Goal: Task Accomplishment & Management: Complete application form

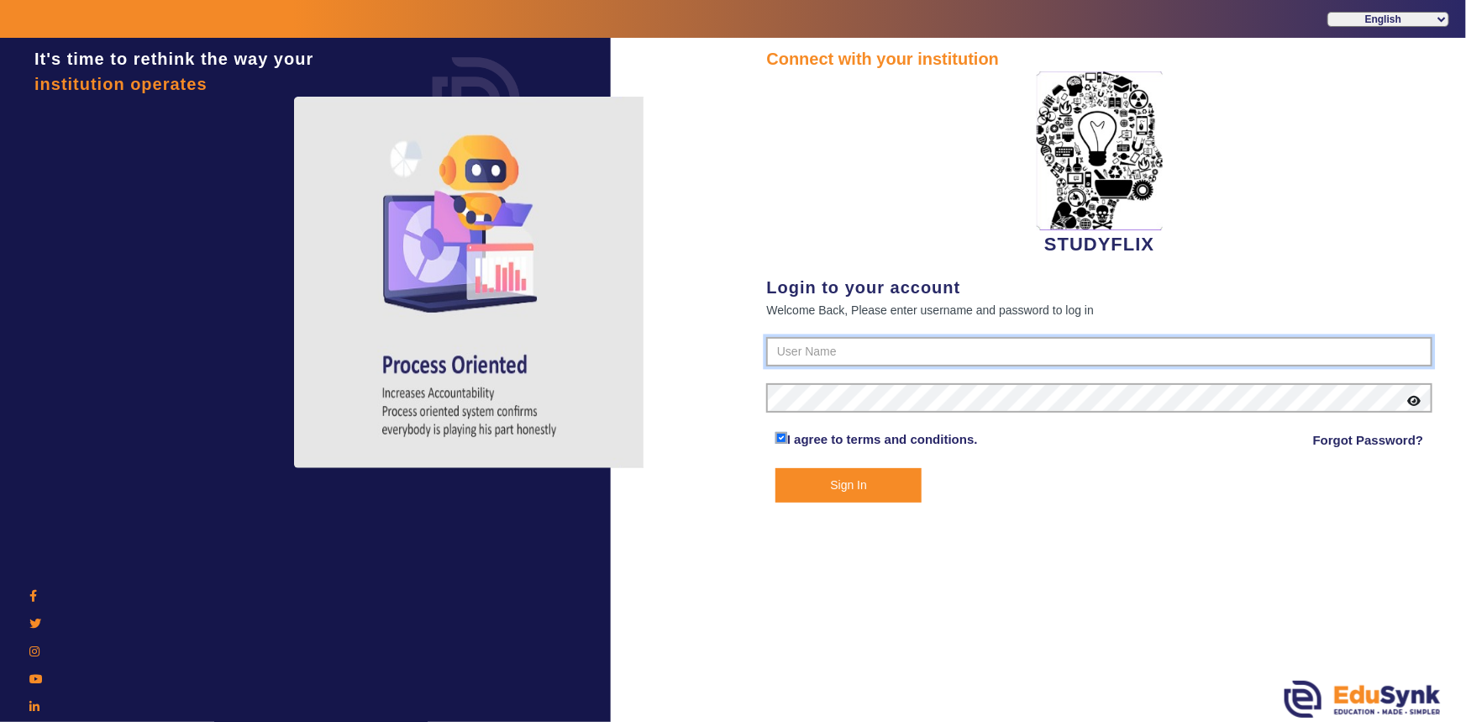
type input "6354922771"
click at [829, 476] on button "Sign In" at bounding box center [849, 485] width 147 height 34
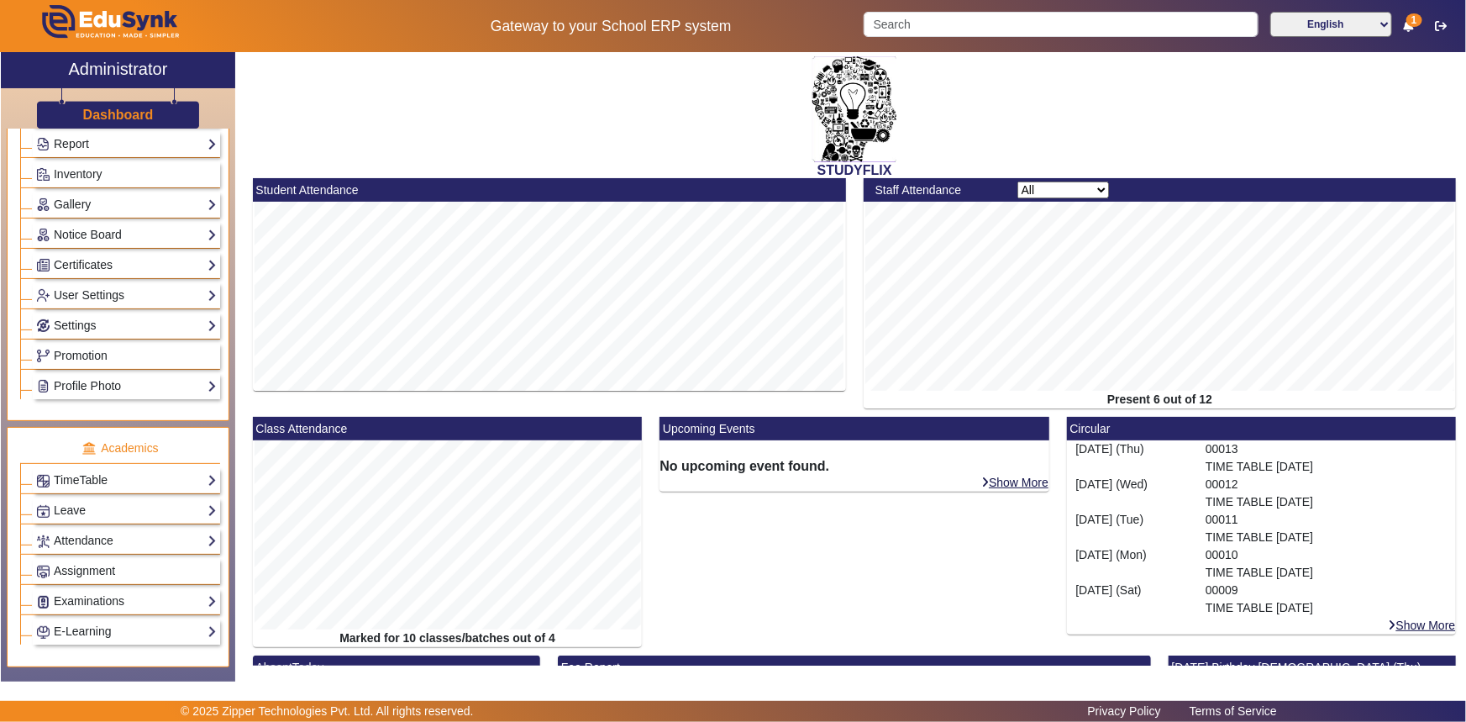
scroll to position [381, 0]
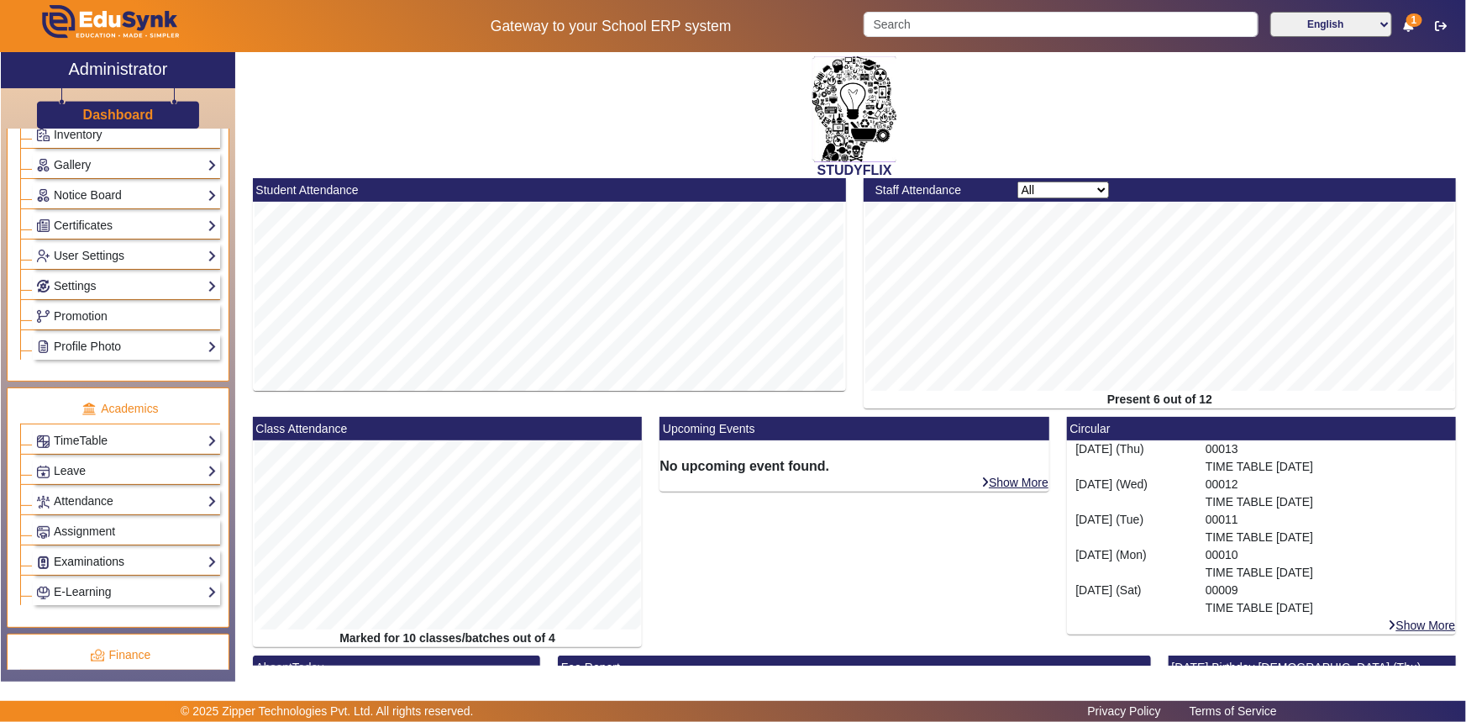
click at [159, 567] on link "Examinations" at bounding box center [126, 561] width 181 height 19
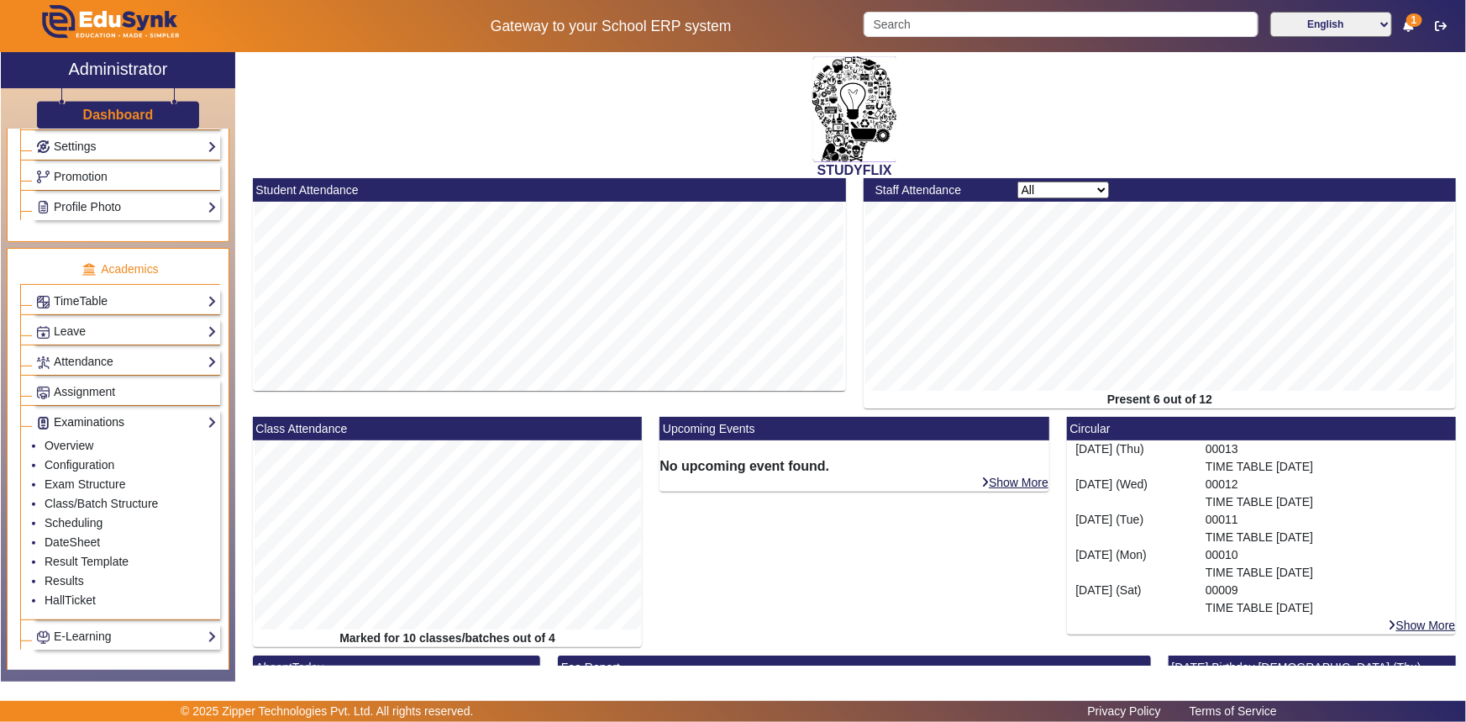
scroll to position [534, 0]
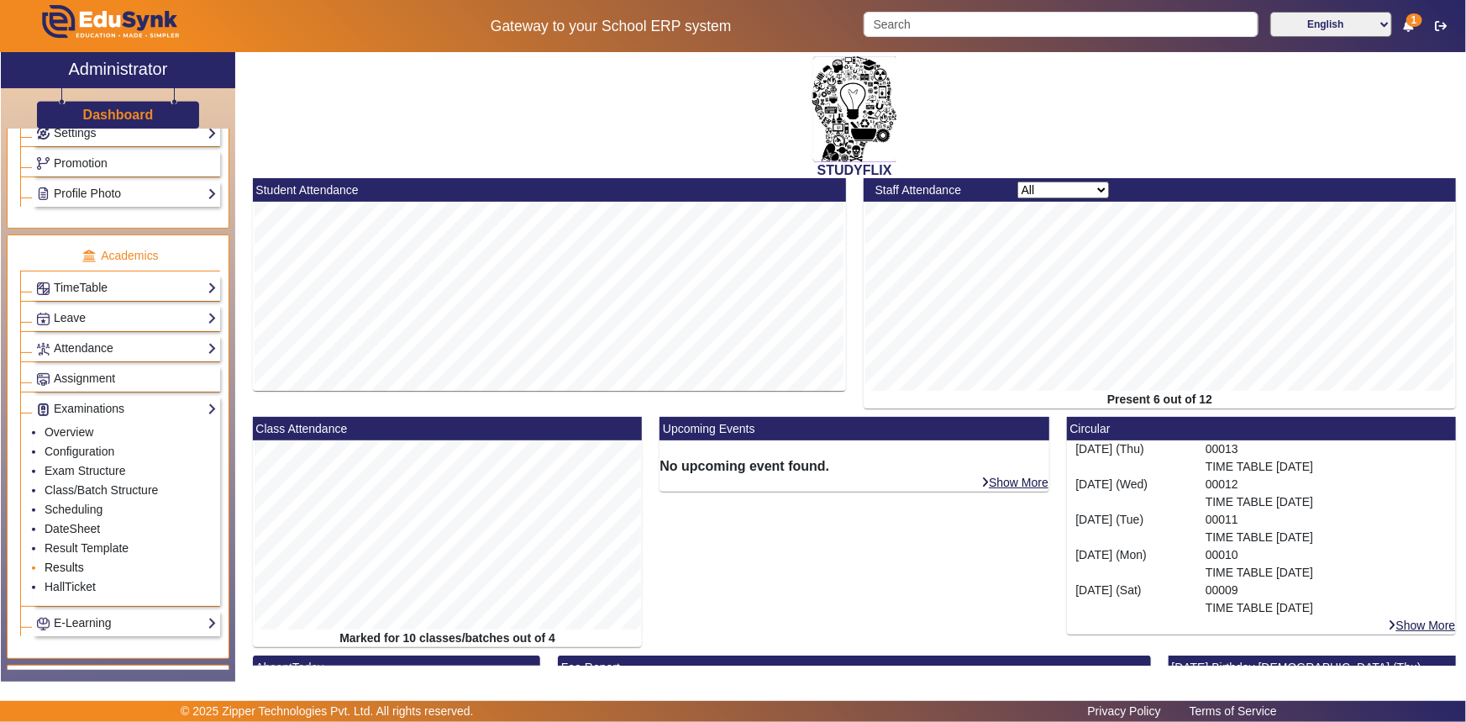
click at [76, 571] on link "Results" at bounding box center [64, 566] width 39 height 13
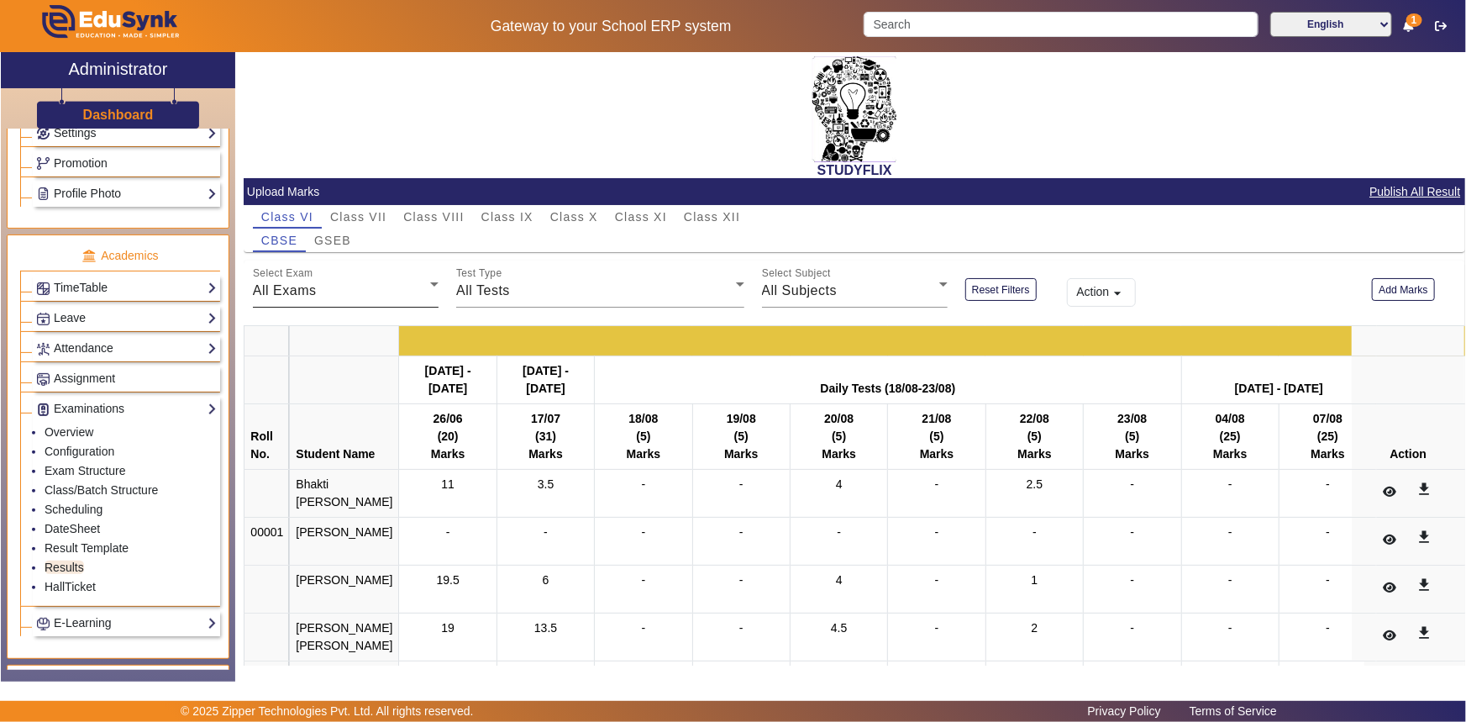
click at [358, 299] on div "All Exams" at bounding box center [341, 291] width 177 height 20
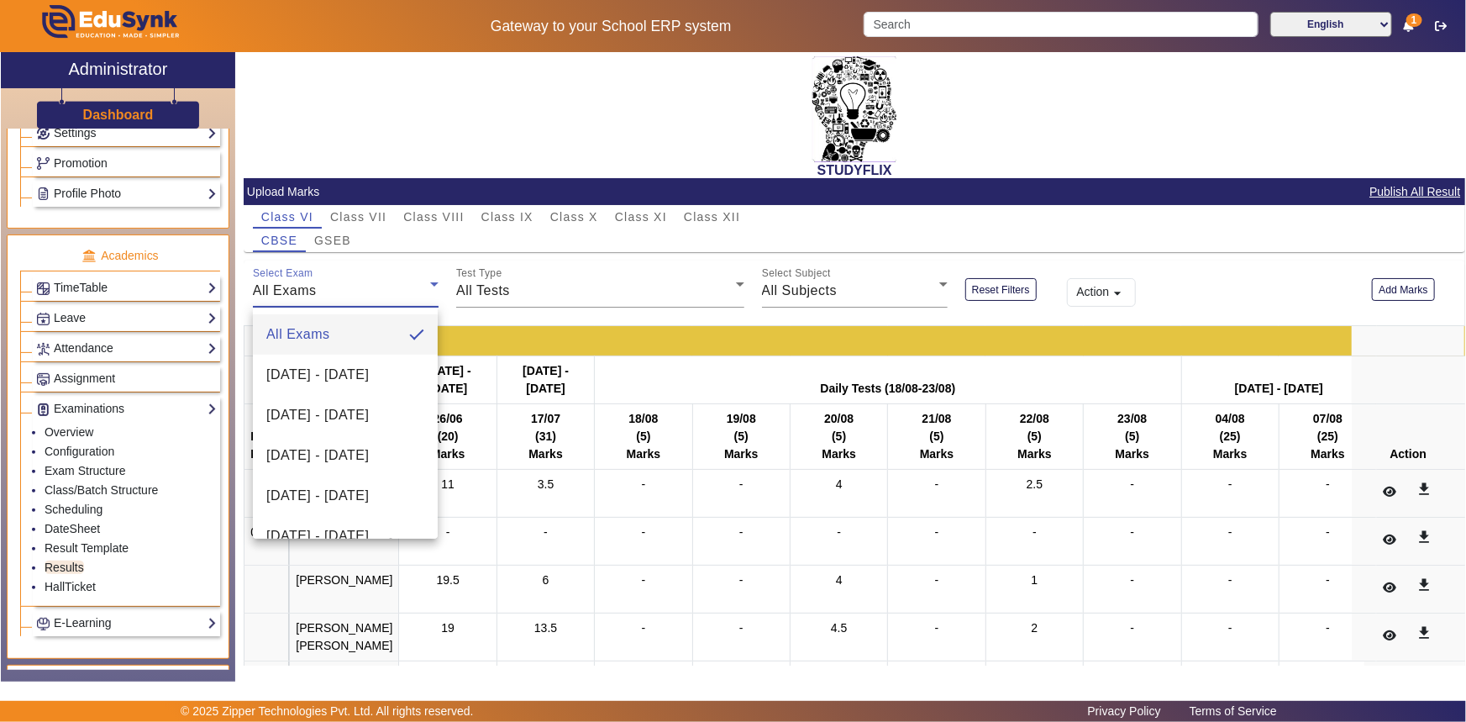
click at [513, 215] on div at bounding box center [733, 361] width 1466 height 722
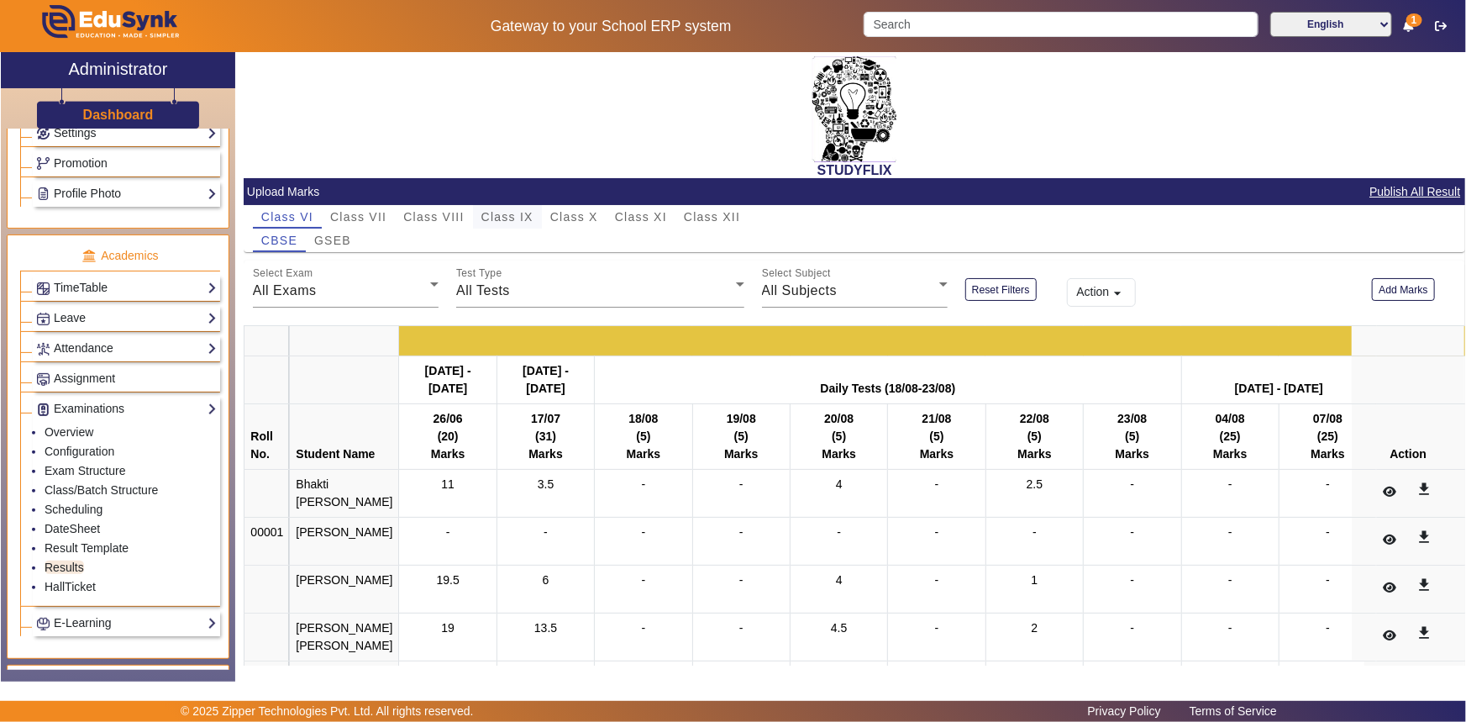
click at [513, 218] on span "Class IX" at bounding box center [507, 217] width 52 height 12
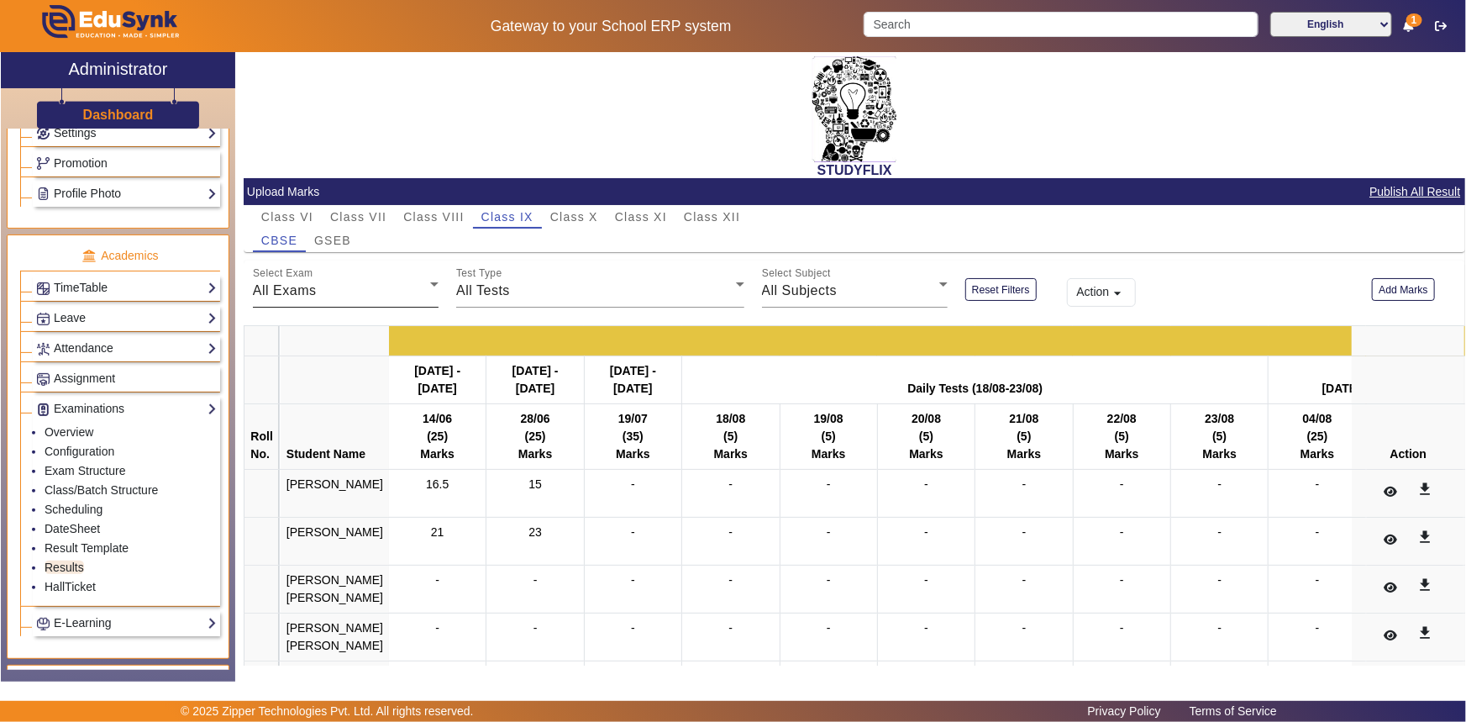
click at [337, 294] on div "All Exams" at bounding box center [341, 291] width 177 height 20
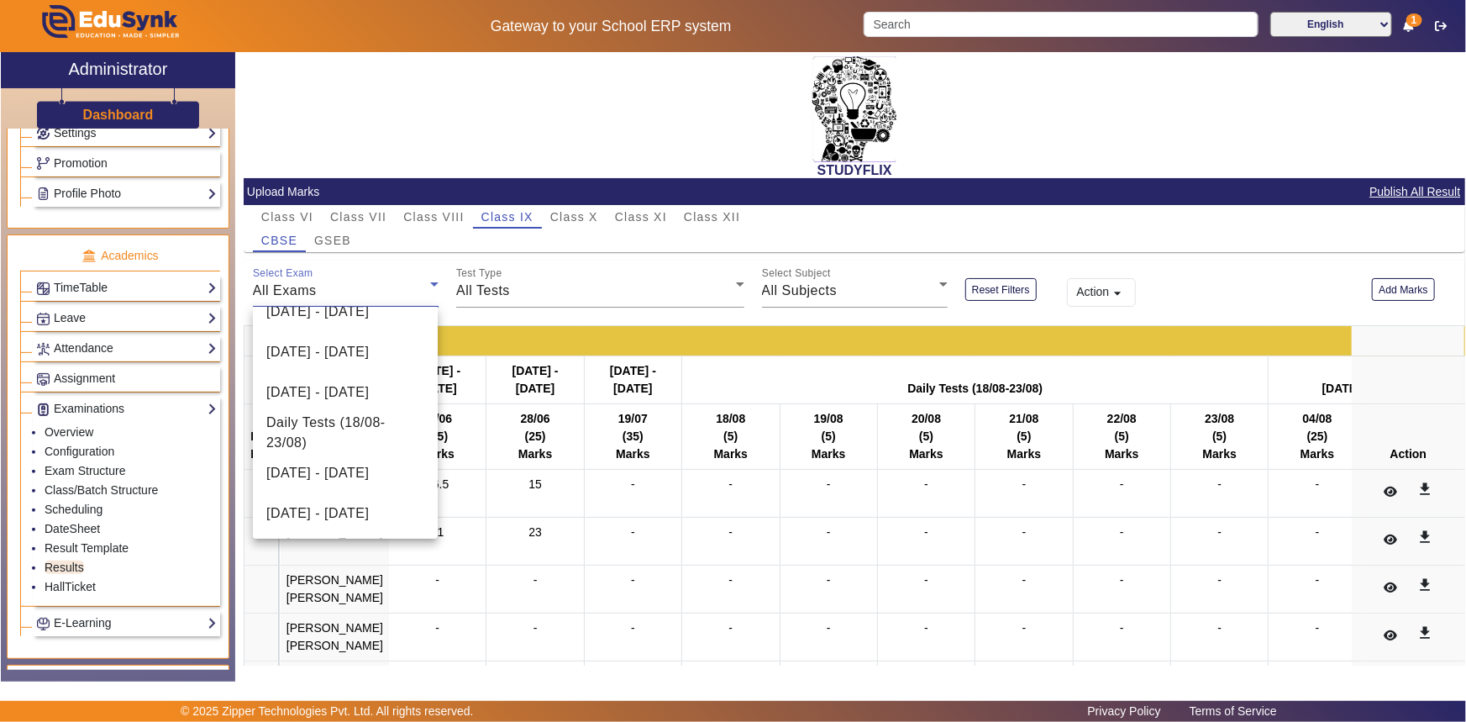
scroll to position [508, 0]
click at [364, 397] on span "[DATE] - [DATE]" at bounding box center [317, 391] width 103 height 20
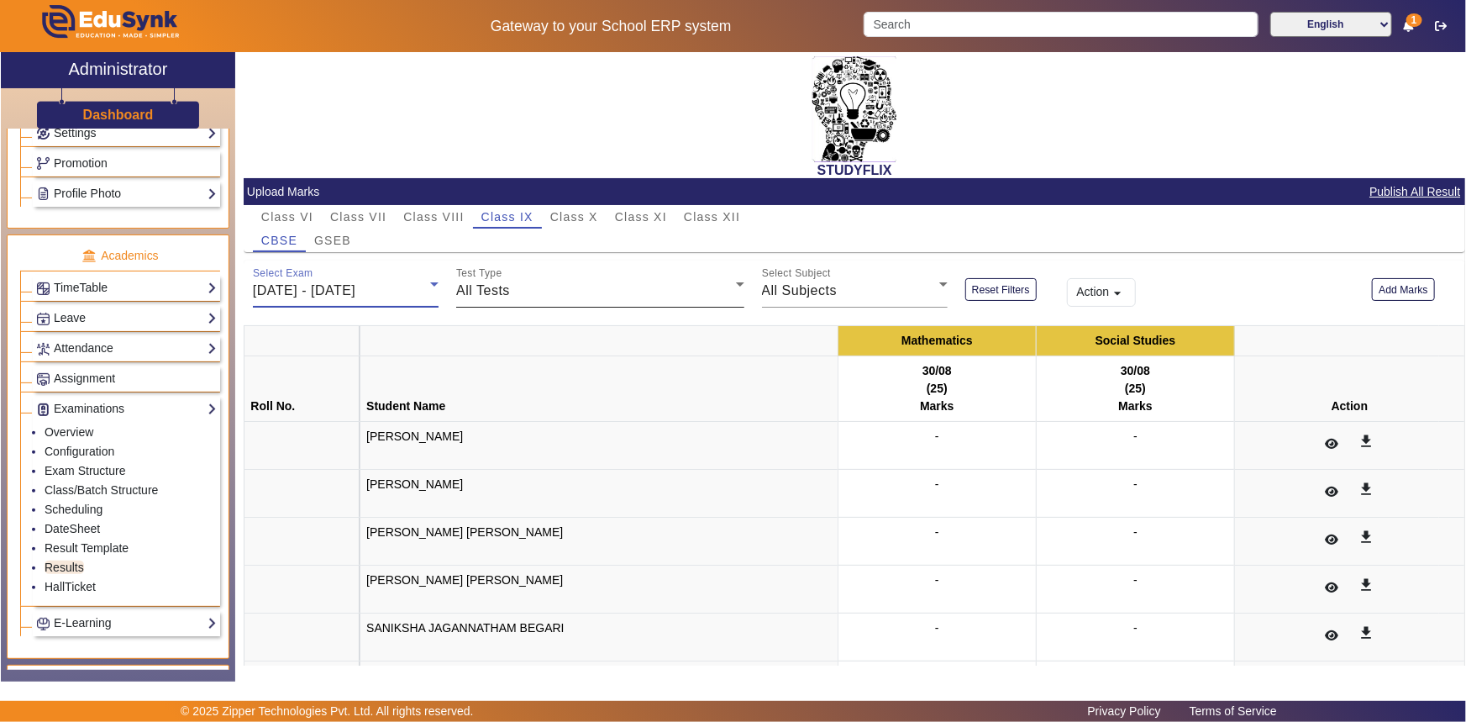
click at [613, 294] on div "All Tests" at bounding box center [595, 291] width 279 height 20
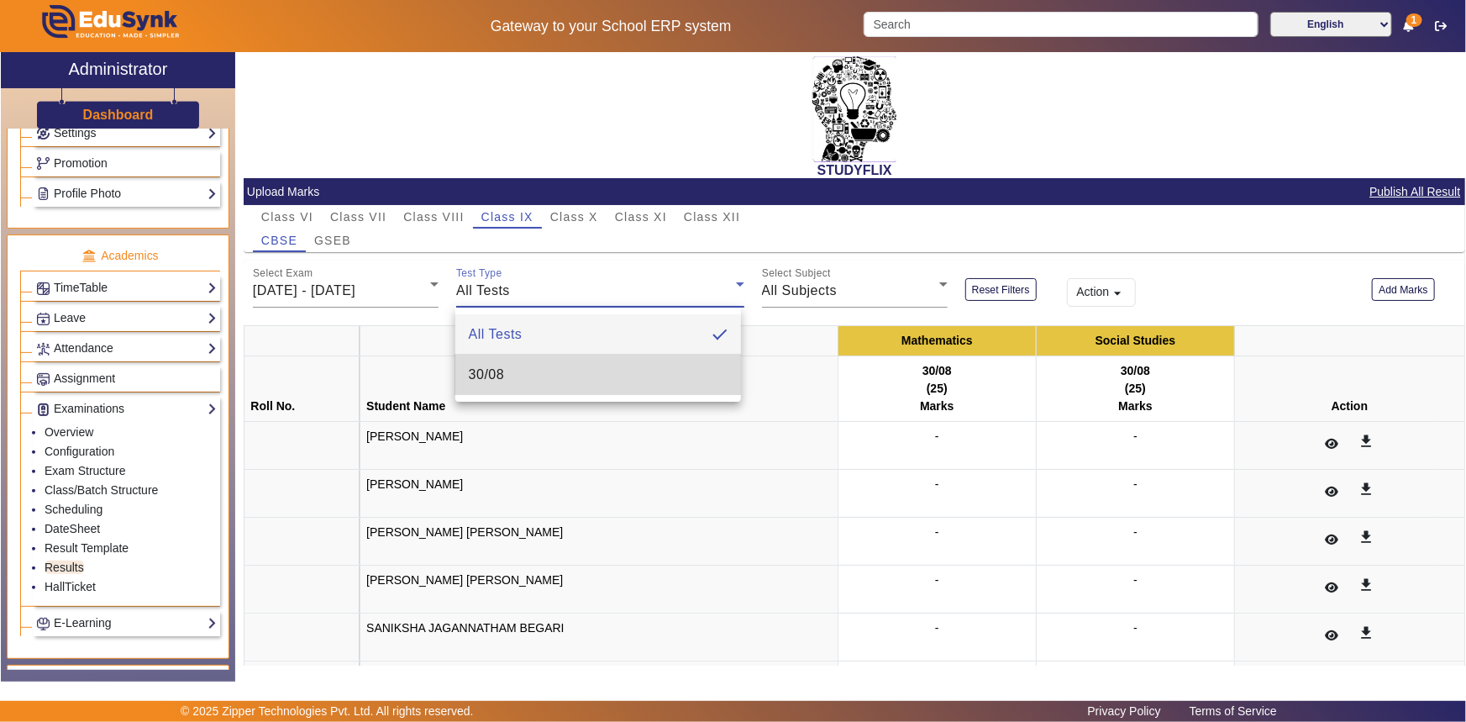
click at [593, 365] on mat-option "30/08" at bounding box center [598, 375] width 286 height 40
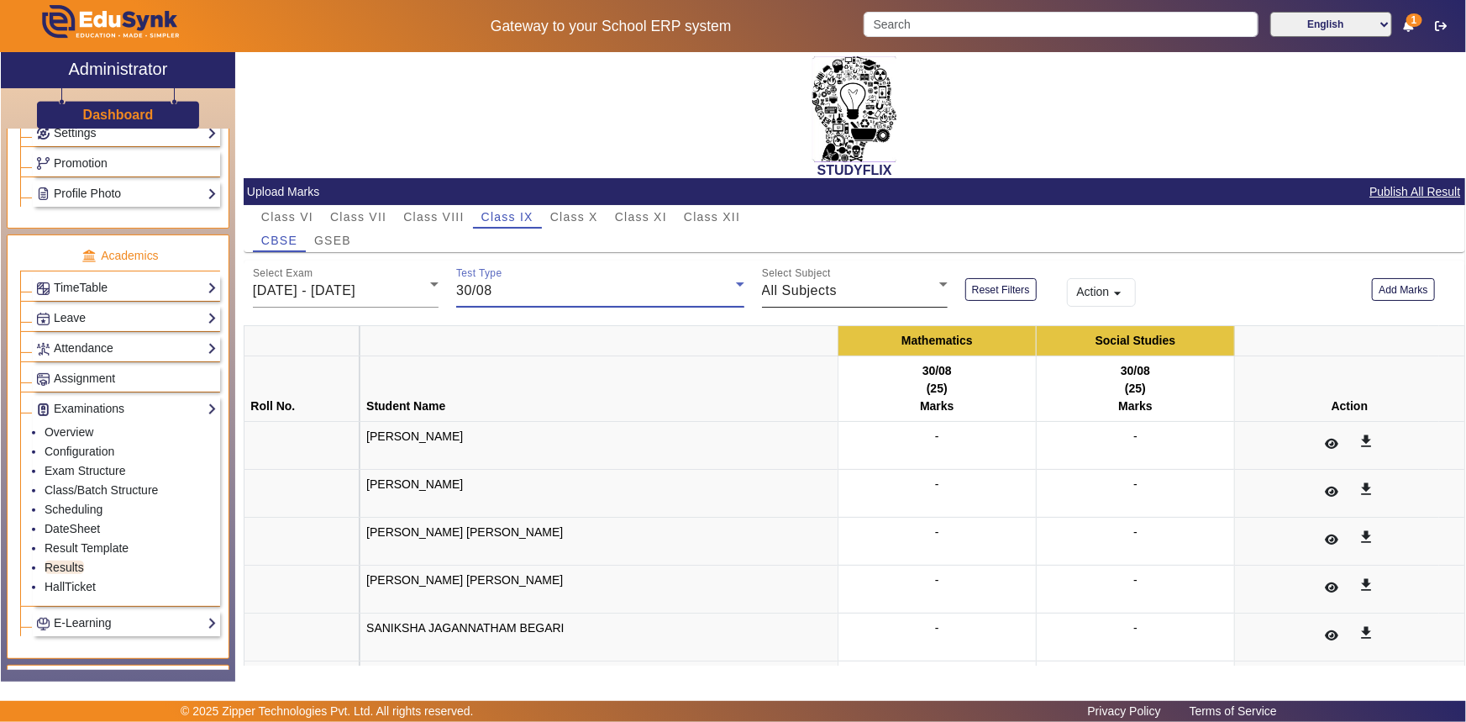
click at [831, 285] on span "All Subjects" at bounding box center [800, 290] width 76 height 14
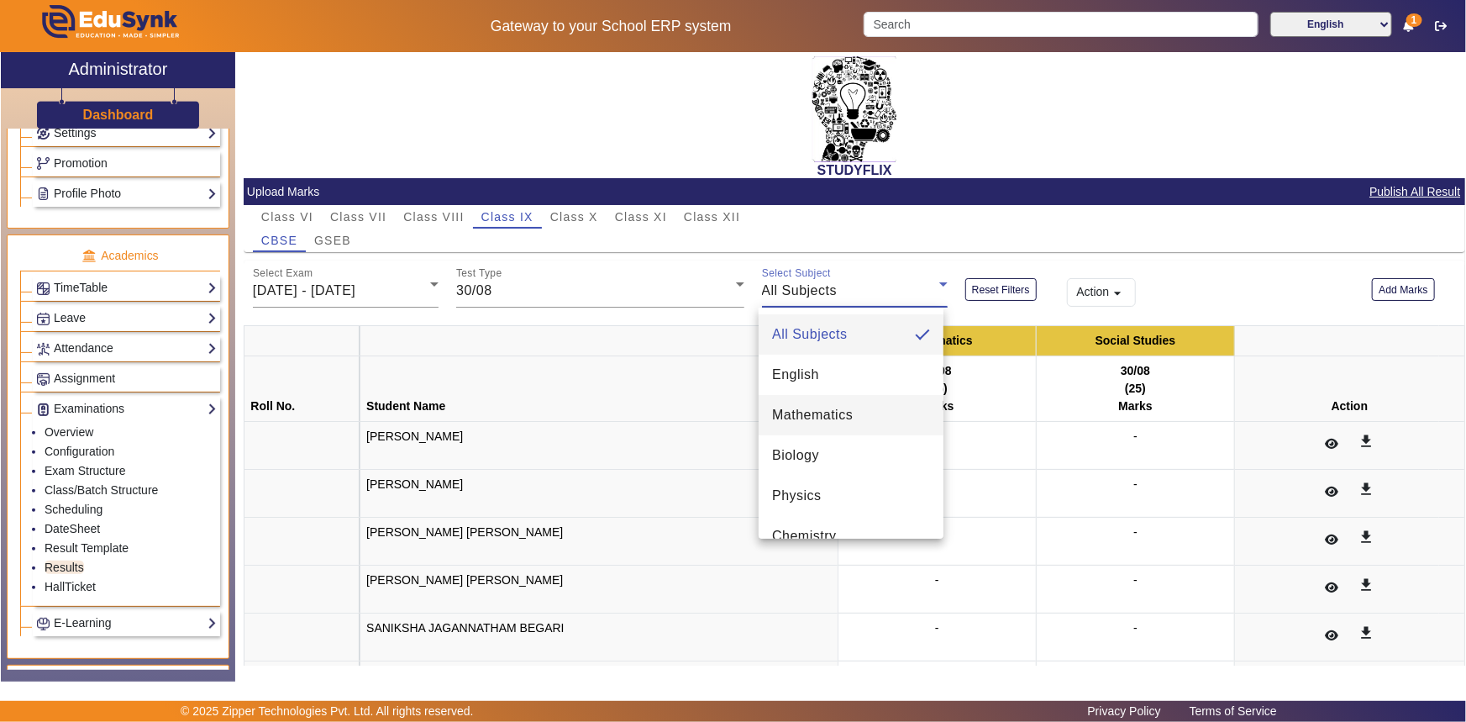
click at [852, 418] on span "Mathematics" at bounding box center [812, 415] width 81 height 20
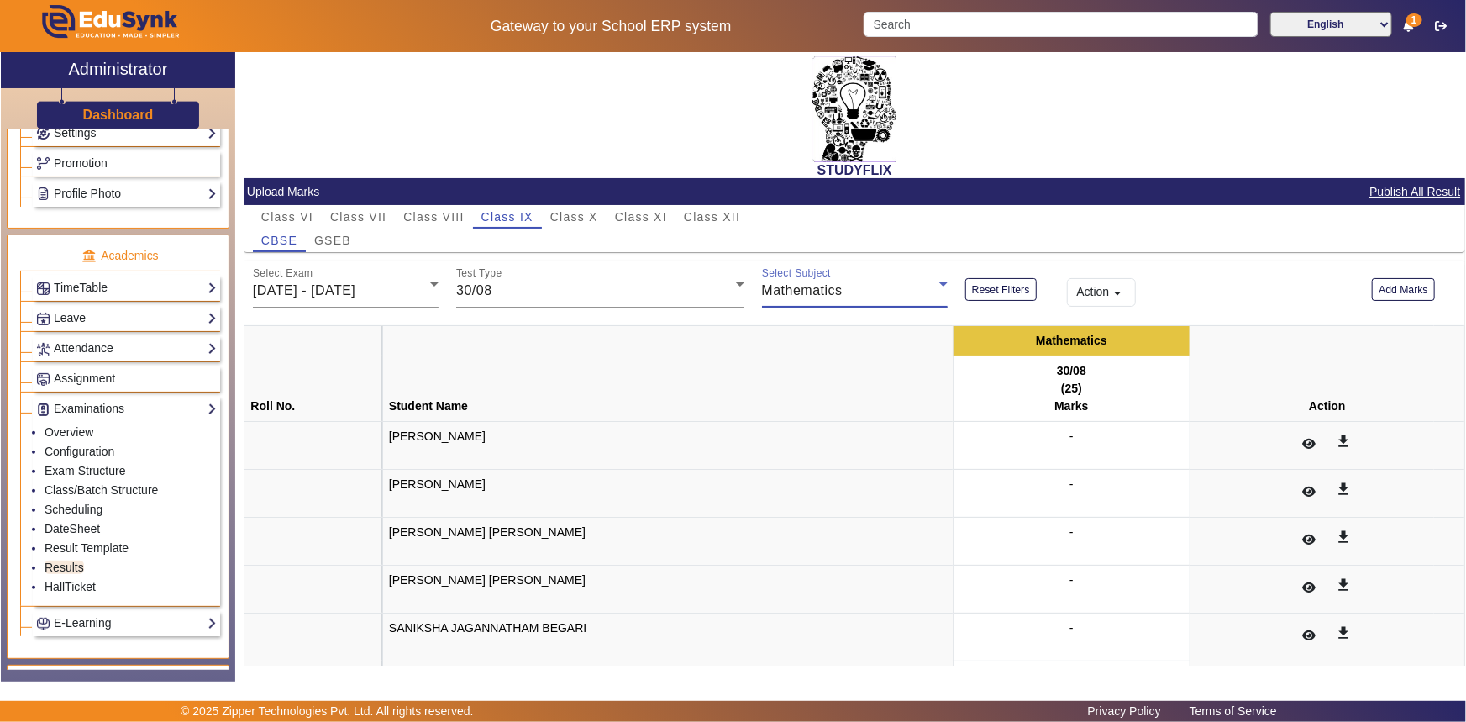
click at [1076, 296] on button "Action arrow_drop_down" at bounding box center [1101, 292] width 69 height 29
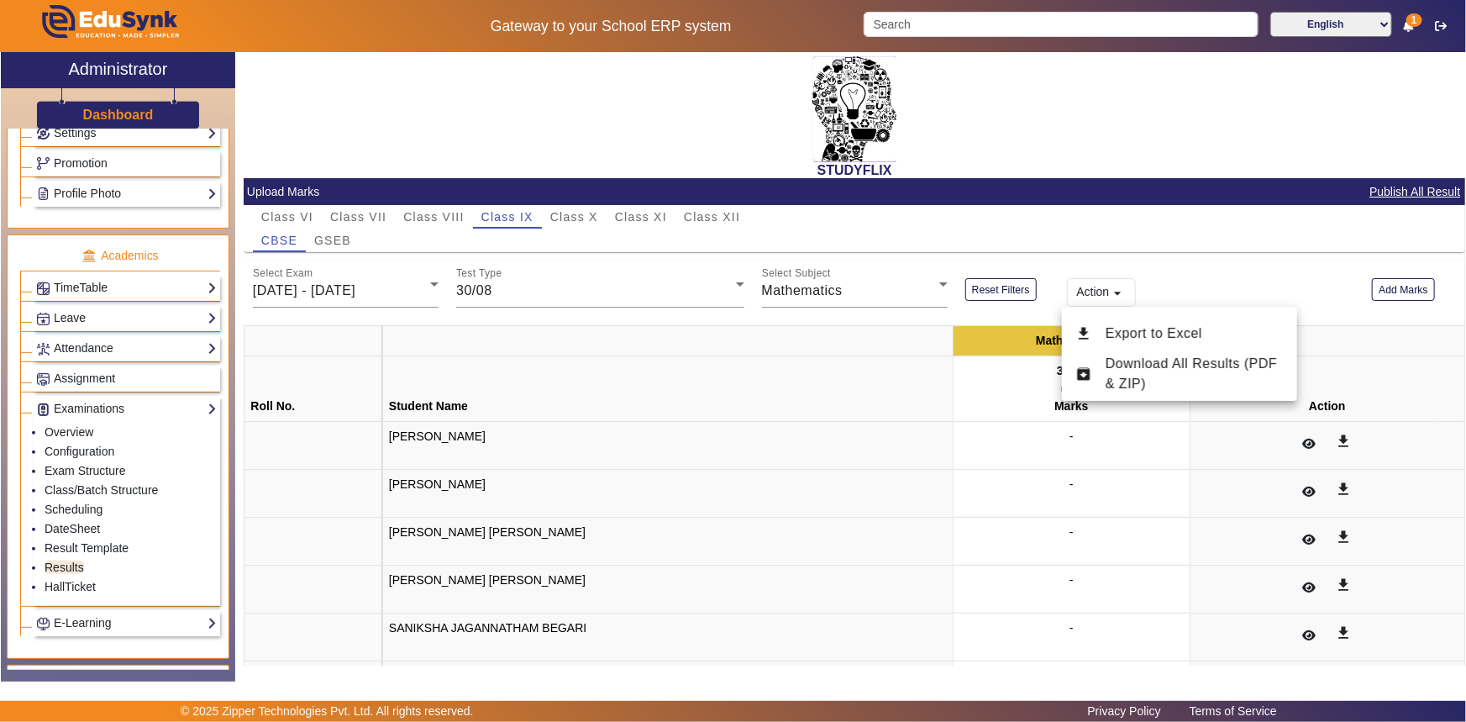
click at [1076, 296] on div at bounding box center [733, 361] width 1466 height 722
click at [1070, 440] on span "-" at bounding box center [1072, 435] width 4 height 13
click at [1070, 435] on span "-" at bounding box center [1072, 435] width 4 height 13
click at [1128, 445] on div "-" at bounding box center [1072, 445] width 224 height 35
click at [1043, 434] on div "-" at bounding box center [1072, 445] width 224 height 35
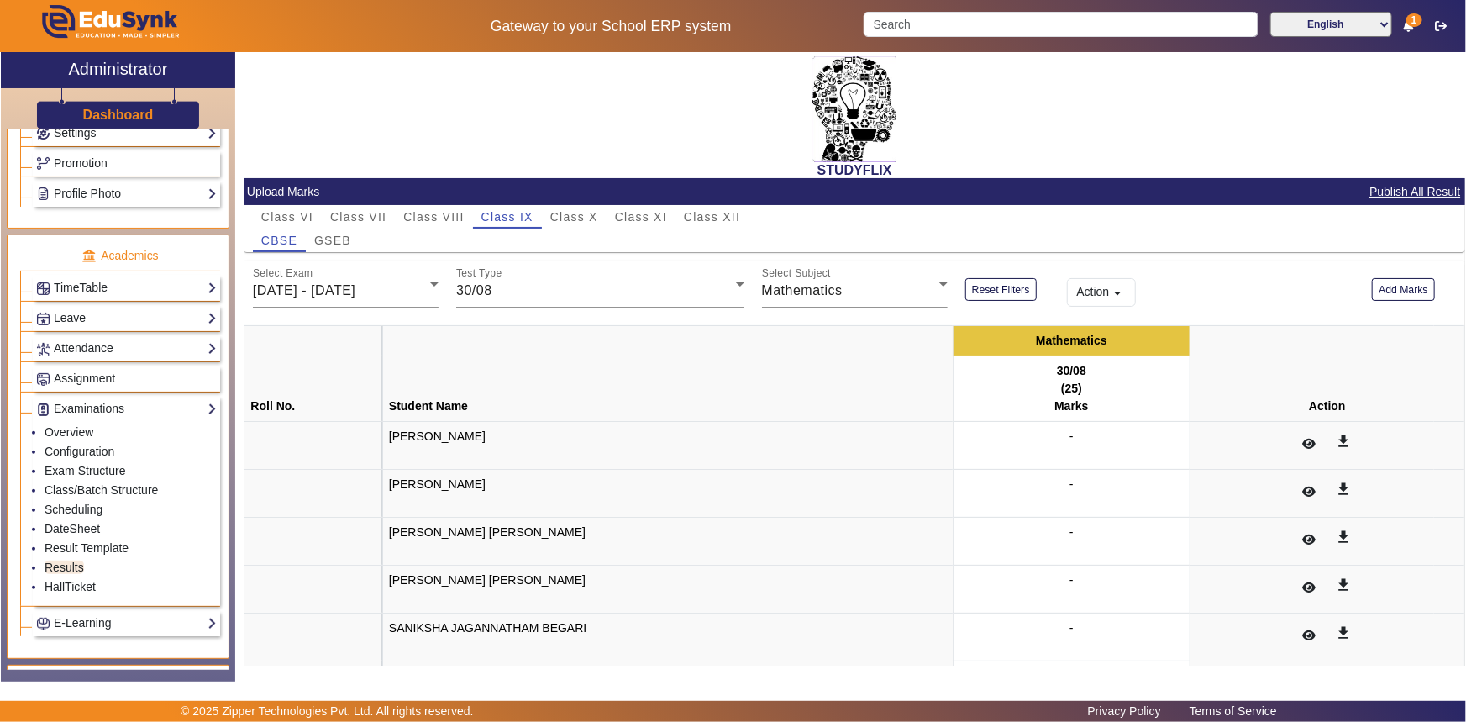
click at [1100, 437] on div "-" at bounding box center [1072, 445] width 224 height 35
click at [1394, 282] on button "Add Marks" at bounding box center [1403, 289] width 63 height 23
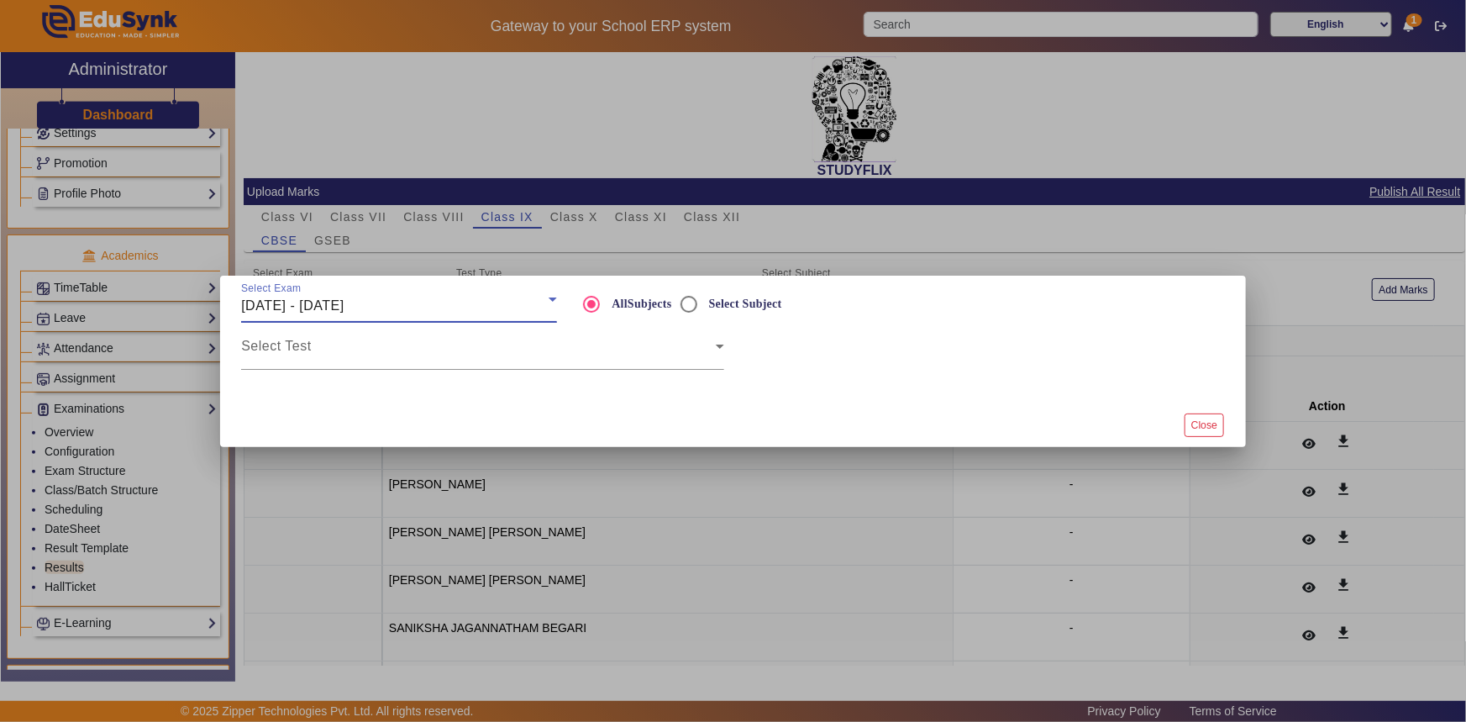
click at [313, 309] on span "[DATE] - [DATE]" at bounding box center [292, 305] width 103 height 14
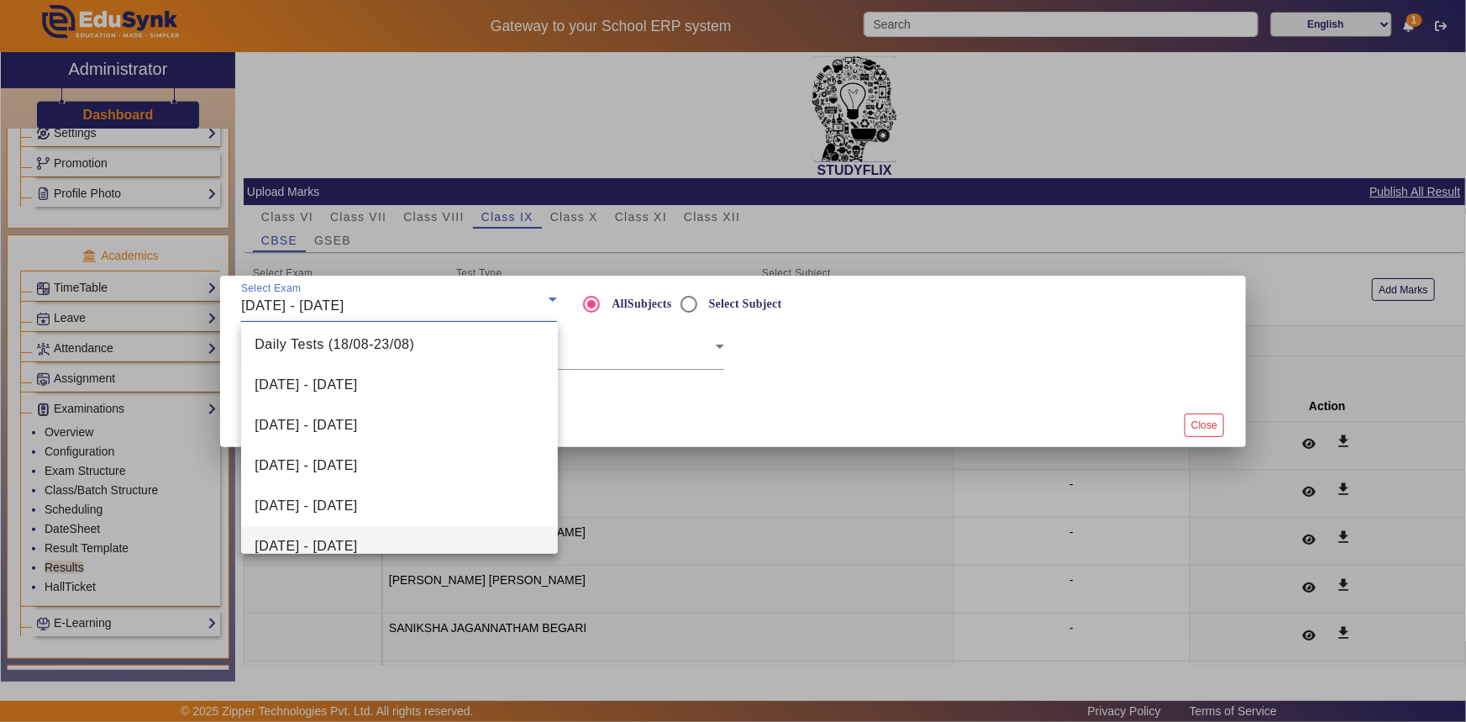
scroll to position [467, 0]
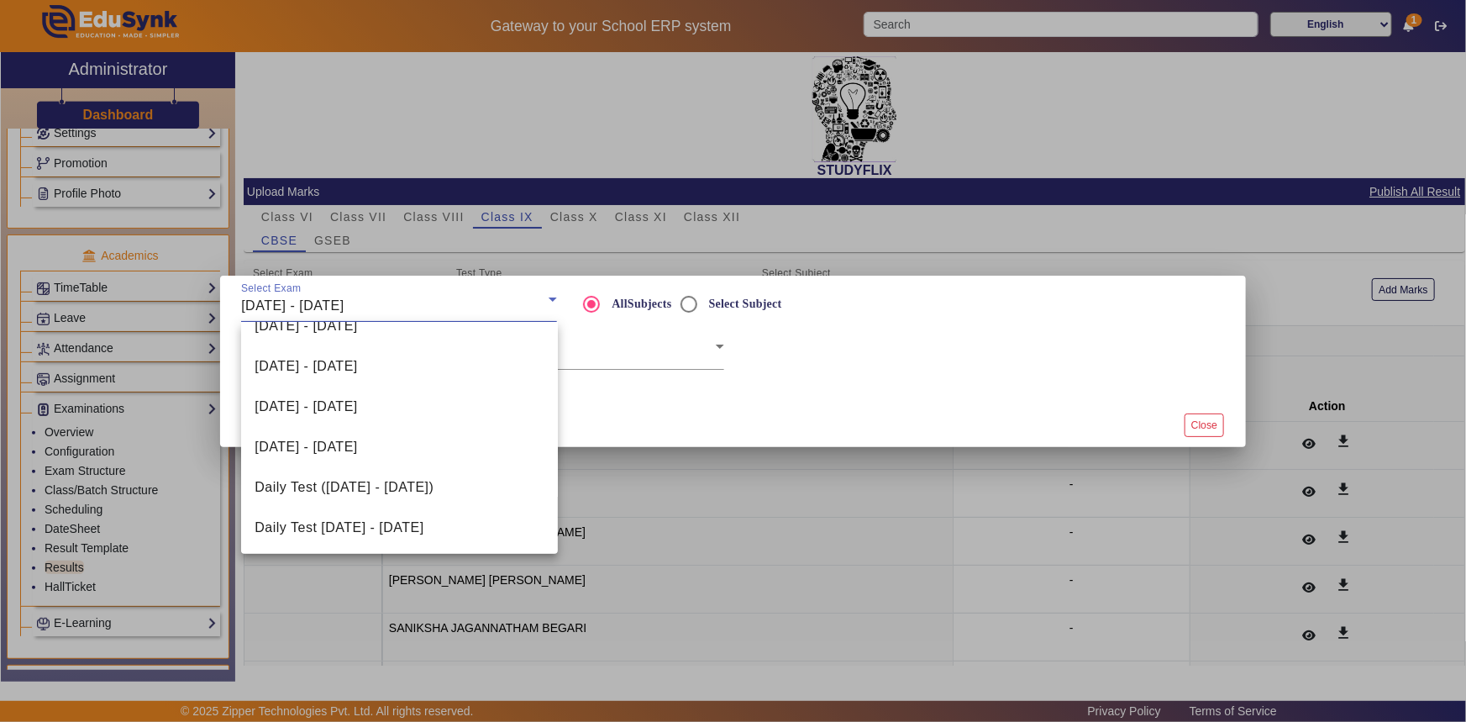
click at [503, 408] on mat-option "[DATE] - [DATE]" at bounding box center [399, 407] width 316 height 40
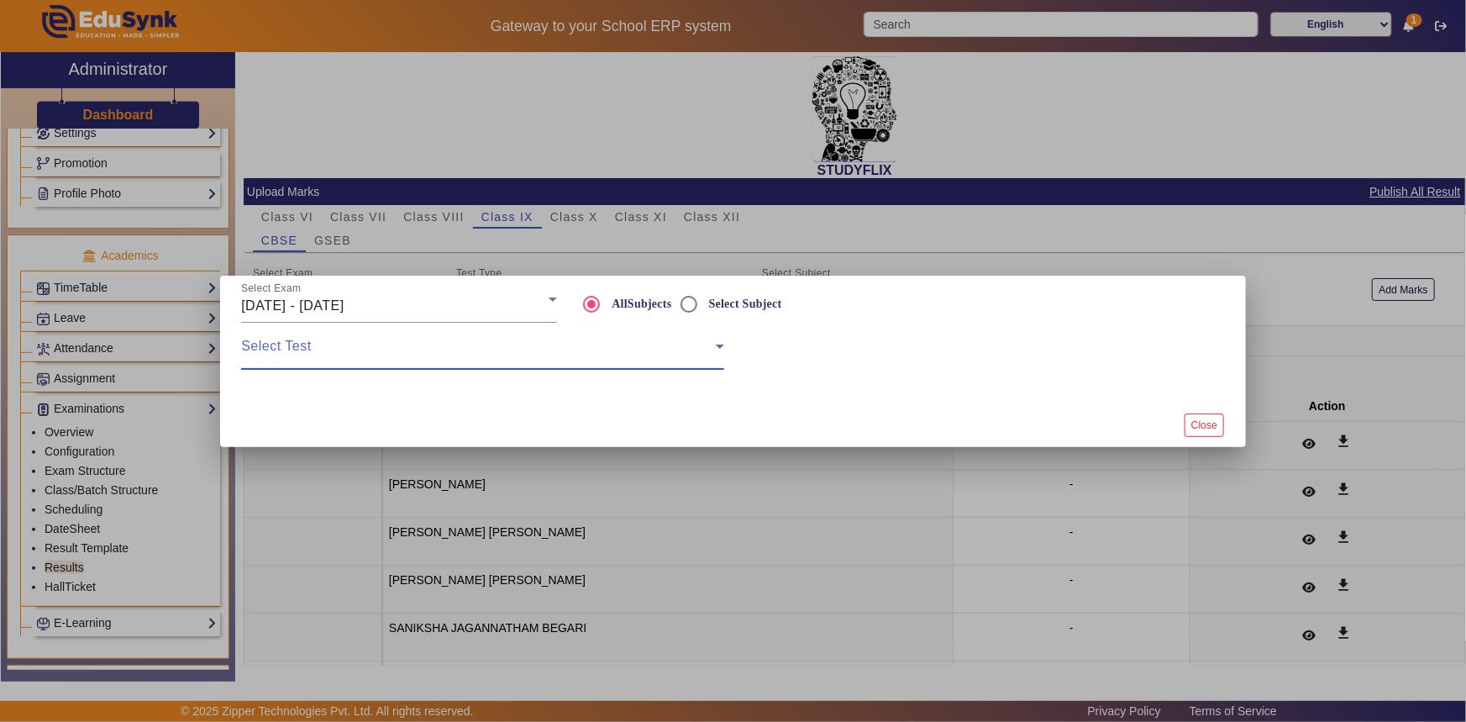
click at [526, 352] on span at bounding box center [478, 353] width 475 height 20
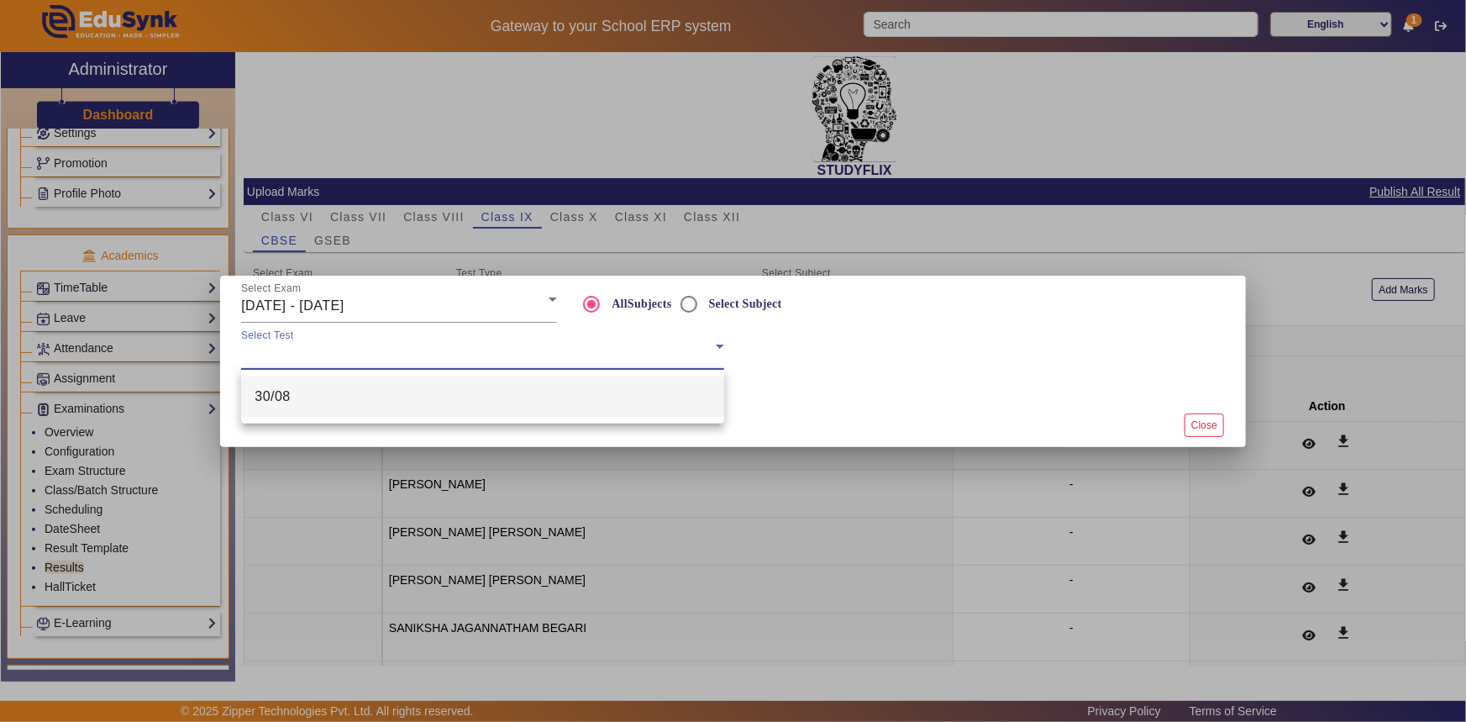
click at [520, 387] on mat-option "30/08" at bounding box center [482, 396] width 483 height 40
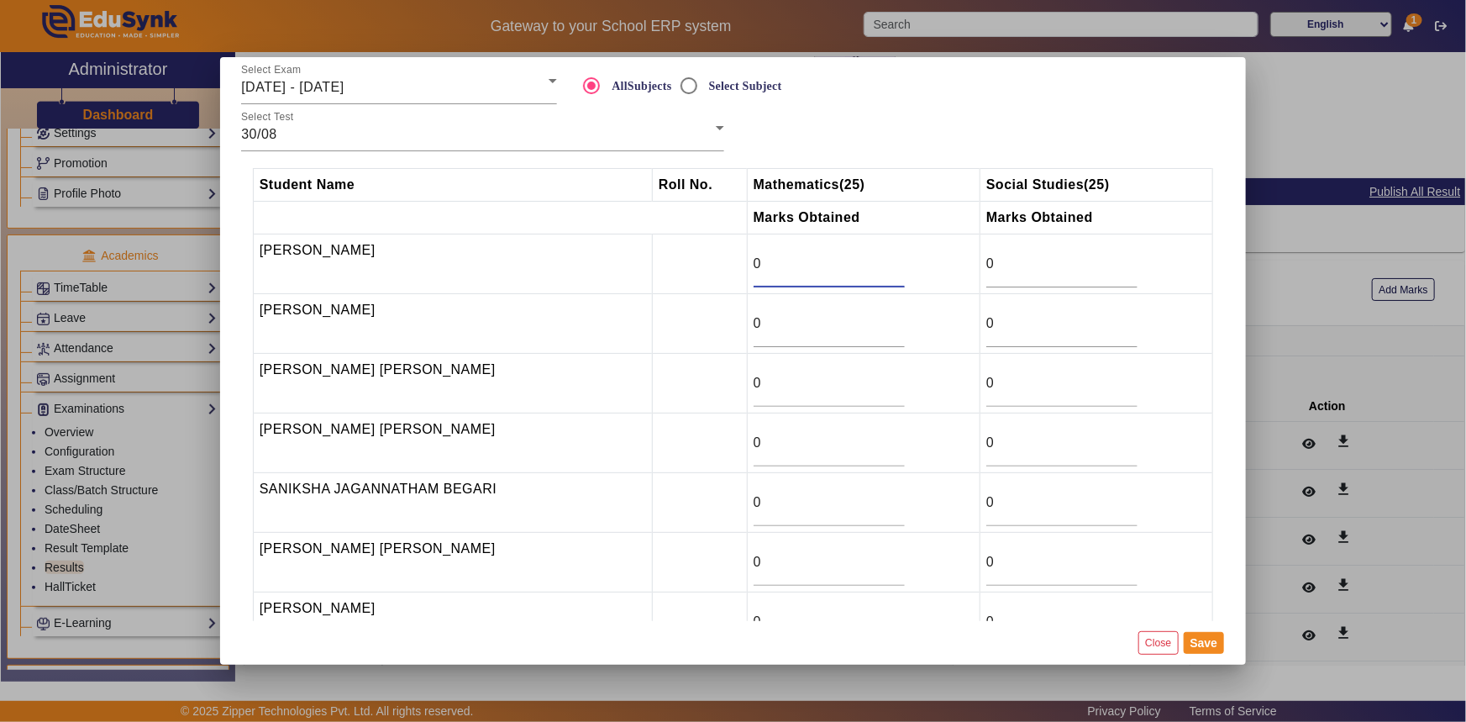
drag, startPoint x: 810, startPoint y: 266, endPoint x: 823, endPoint y: 266, distance: 12.6
click at [811, 266] on input "0" at bounding box center [829, 264] width 151 height 20
click at [693, 83] on input "Select Subject" at bounding box center [689, 86] width 34 height 34
radio input "true"
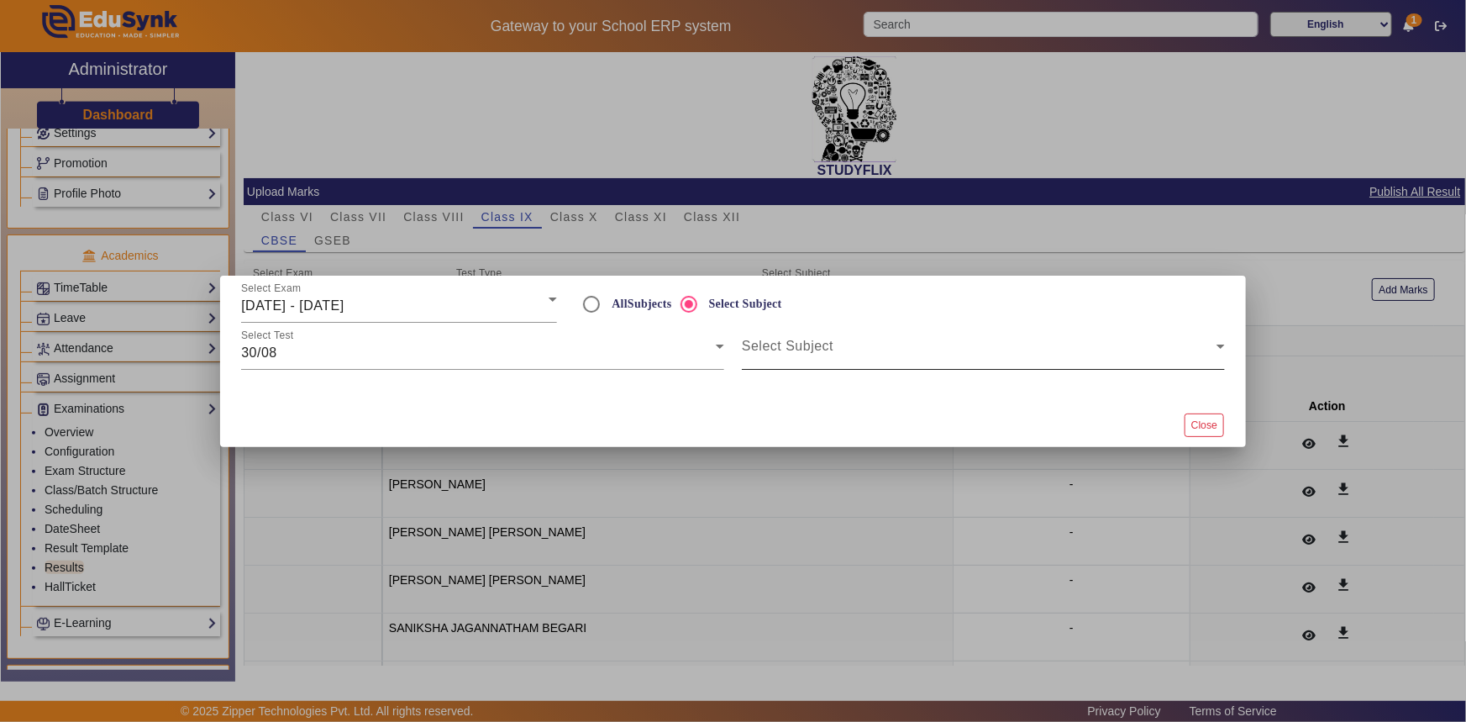
click at [789, 351] on span at bounding box center [979, 353] width 475 height 20
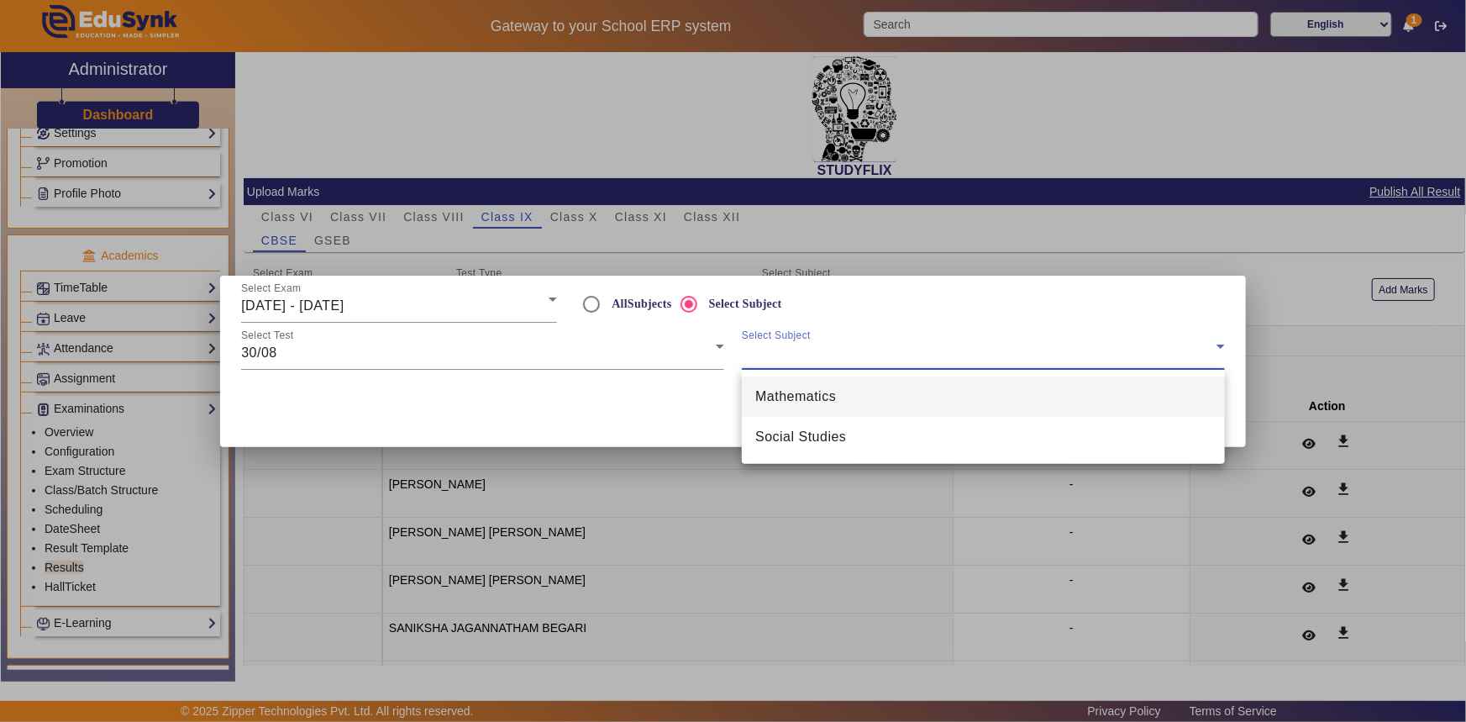
click at [813, 399] on span "Mathematics" at bounding box center [795, 397] width 81 height 20
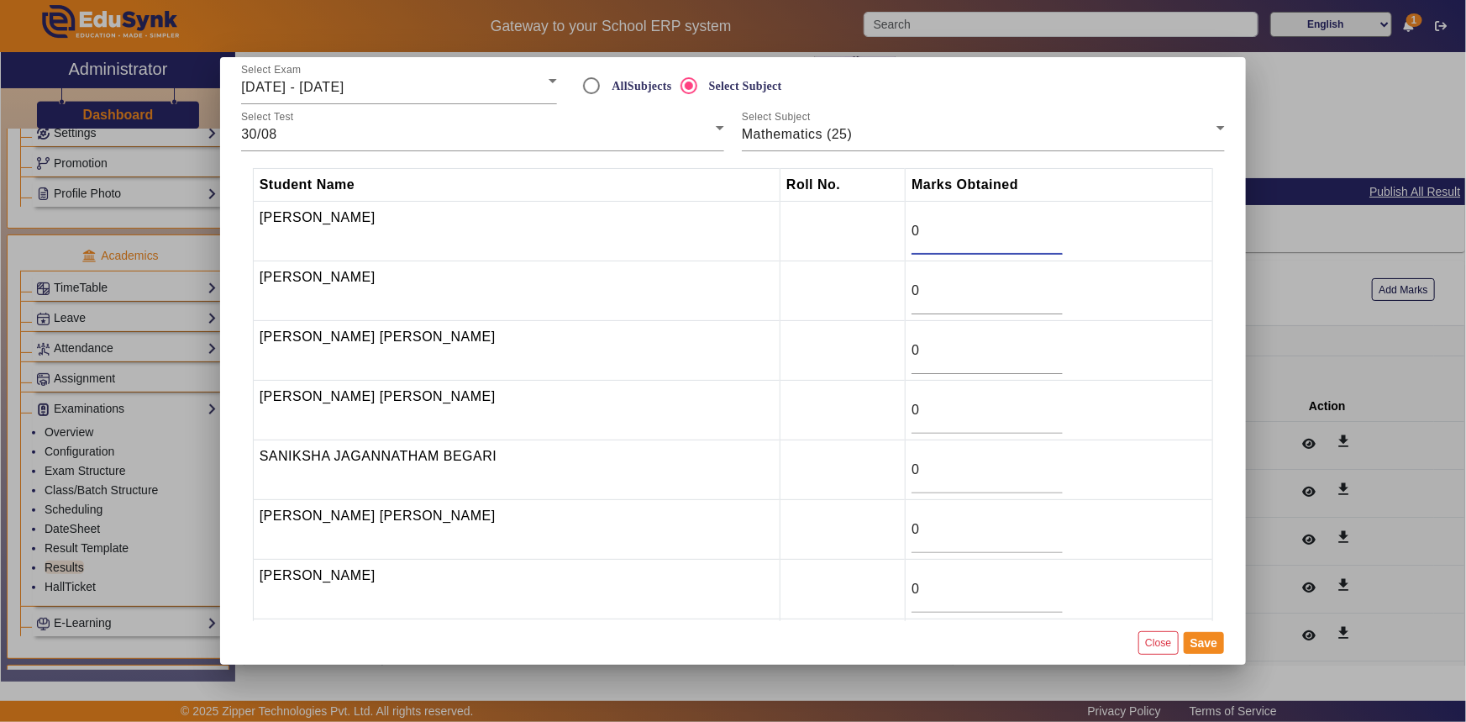
click at [914, 235] on input "0" at bounding box center [987, 231] width 151 height 20
type input "10"
click at [942, 287] on input "0" at bounding box center [987, 291] width 151 height 20
type input "16.5"
click at [983, 346] on input "0" at bounding box center [987, 350] width 151 height 20
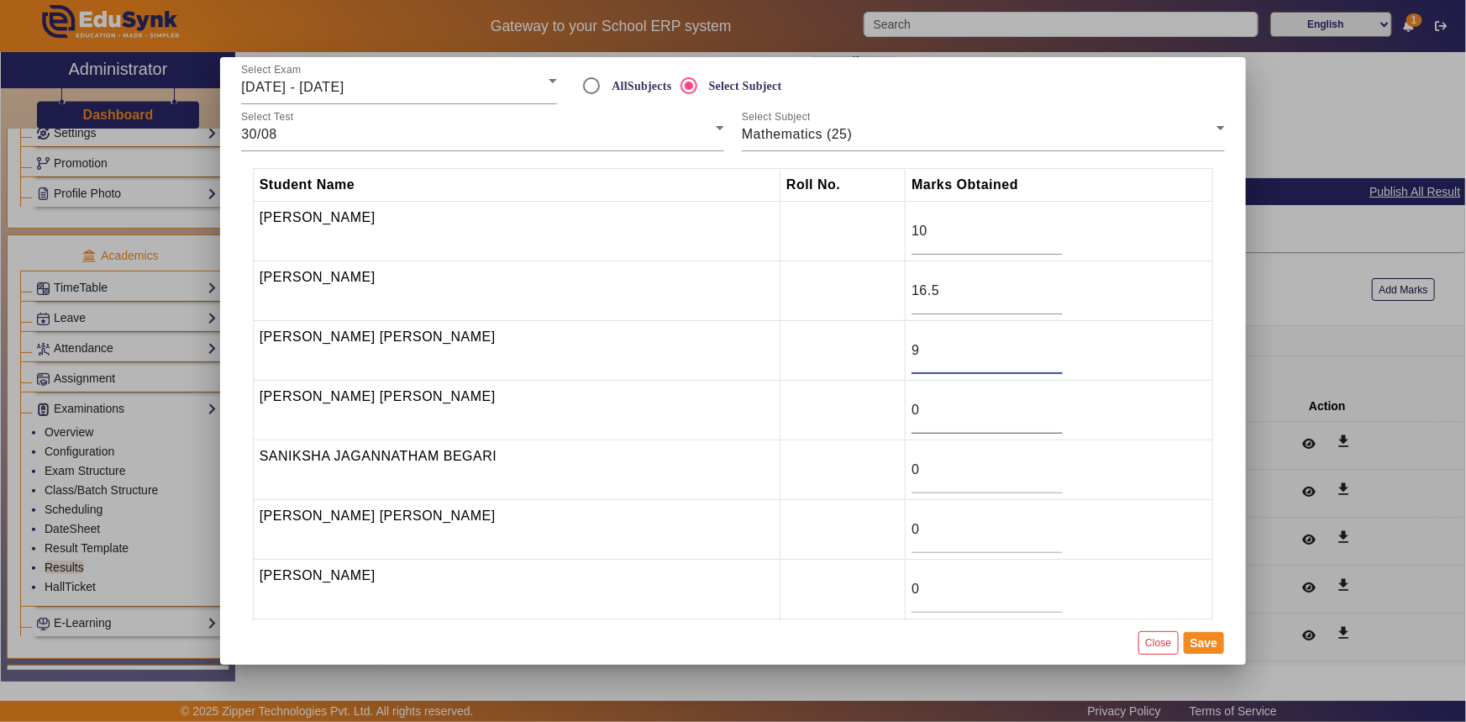
type input "9"
click at [967, 401] on input "0" at bounding box center [987, 410] width 151 height 20
click at [912, 474] on input "0" at bounding box center [987, 470] width 151 height 20
click at [912, 468] on input "0" at bounding box center [987, 470] width 151 height 20
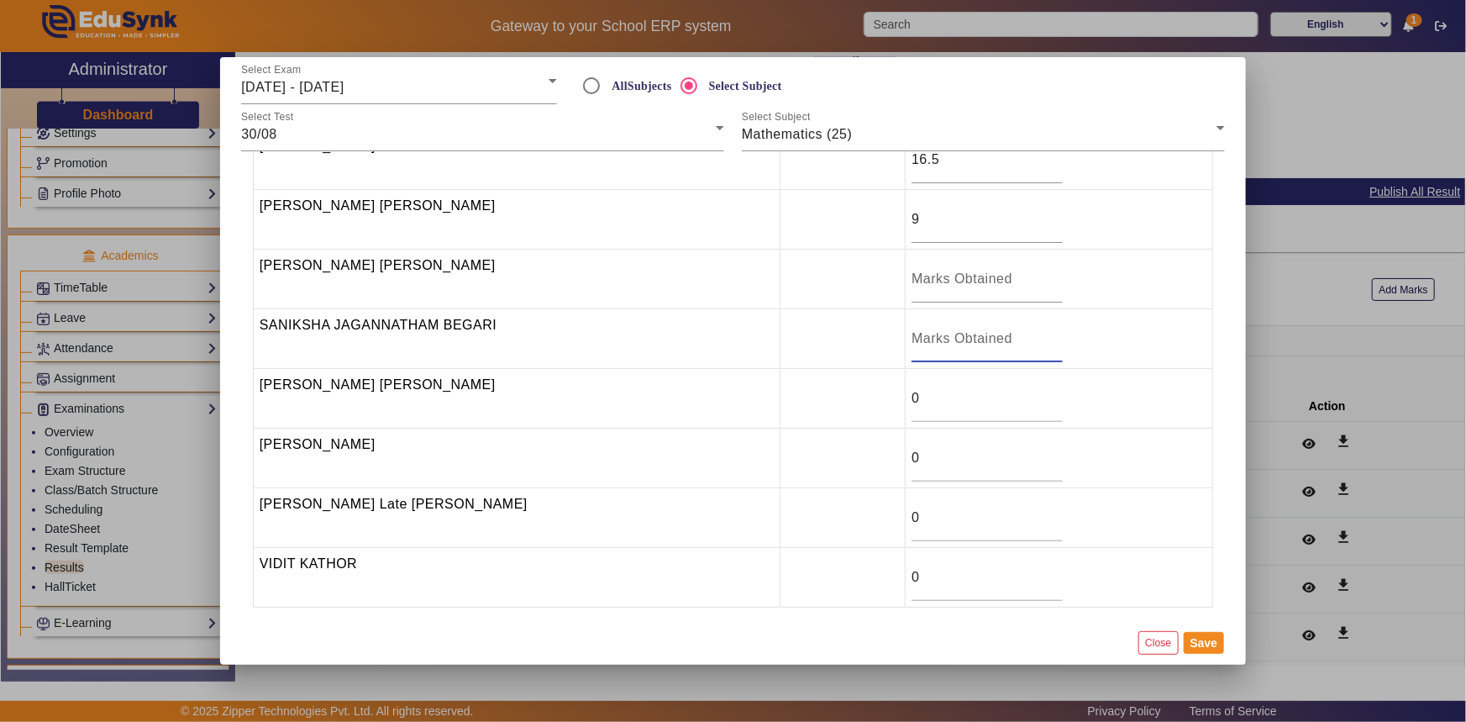
scroll to position [134, 0]
click at [912, 446] on input "0" at bounding box center [987, 455] width 151 height 20
type input "0"
click at [912, 446] on input "16" at bounding box center [987, 455] width 151 height 20
type input "16"
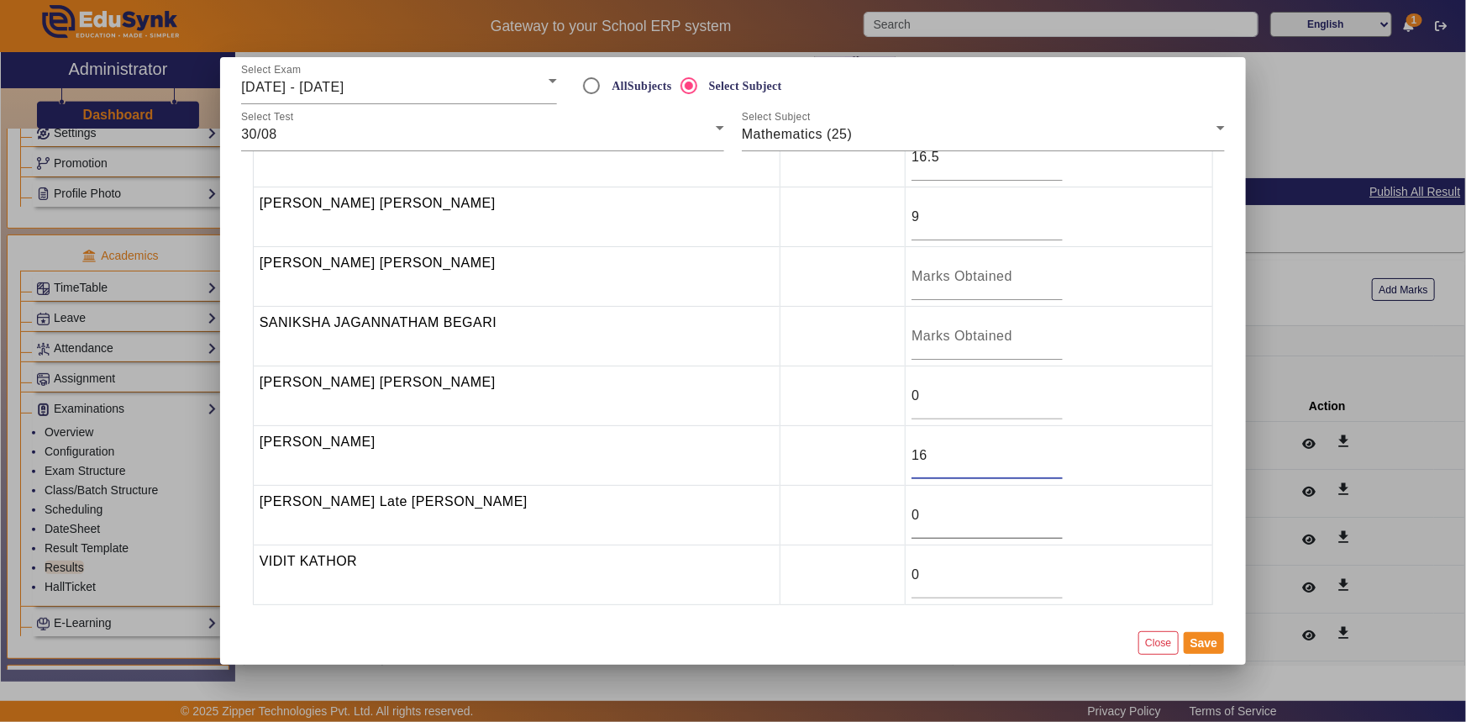
click at [987, 506] on input "0" at bounding box center [987, 515] width 151 height 20
type input "9"
click at [951, 586] on div "0" at bounding box center [987, 574] width 151 height 47
type input "0"
type input "9.5"
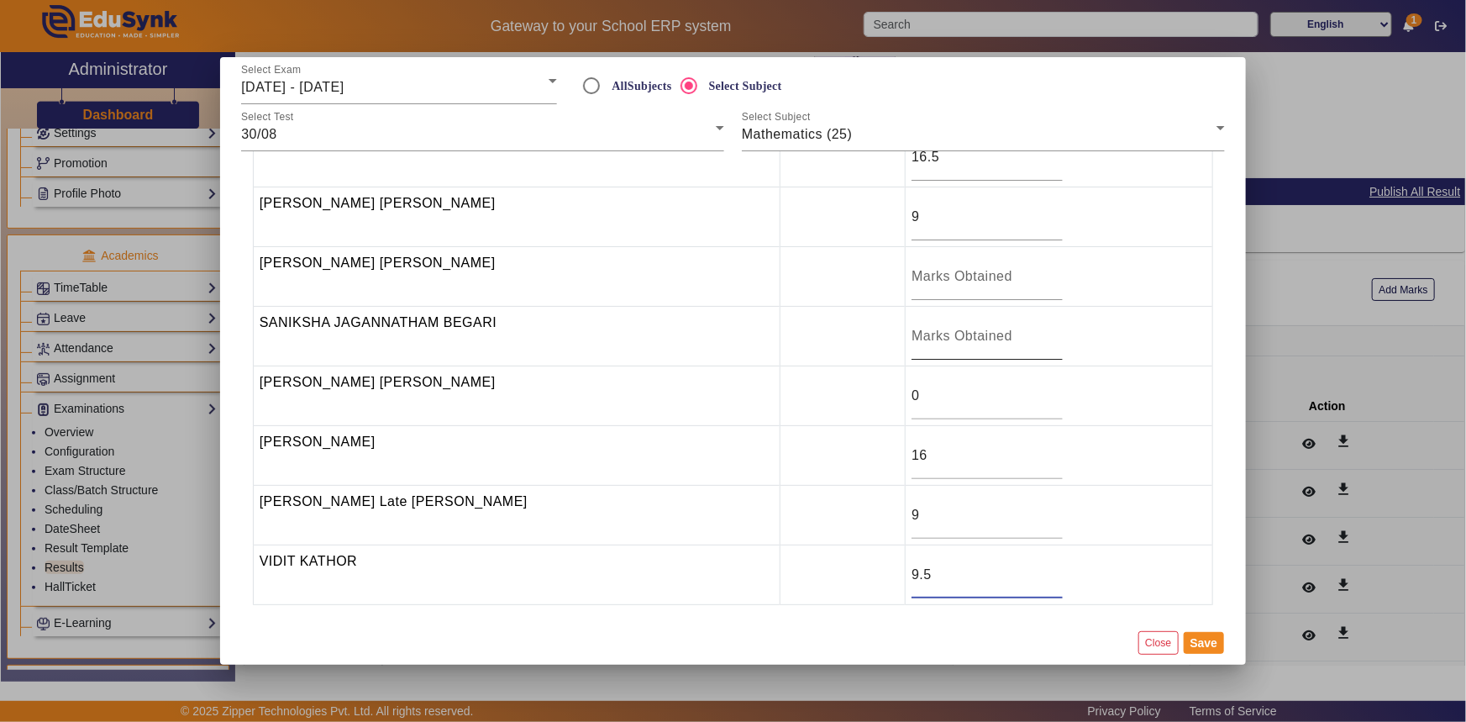
click at [912, 332] on input "number" at bounding box center [987, 336] width 151 height 20
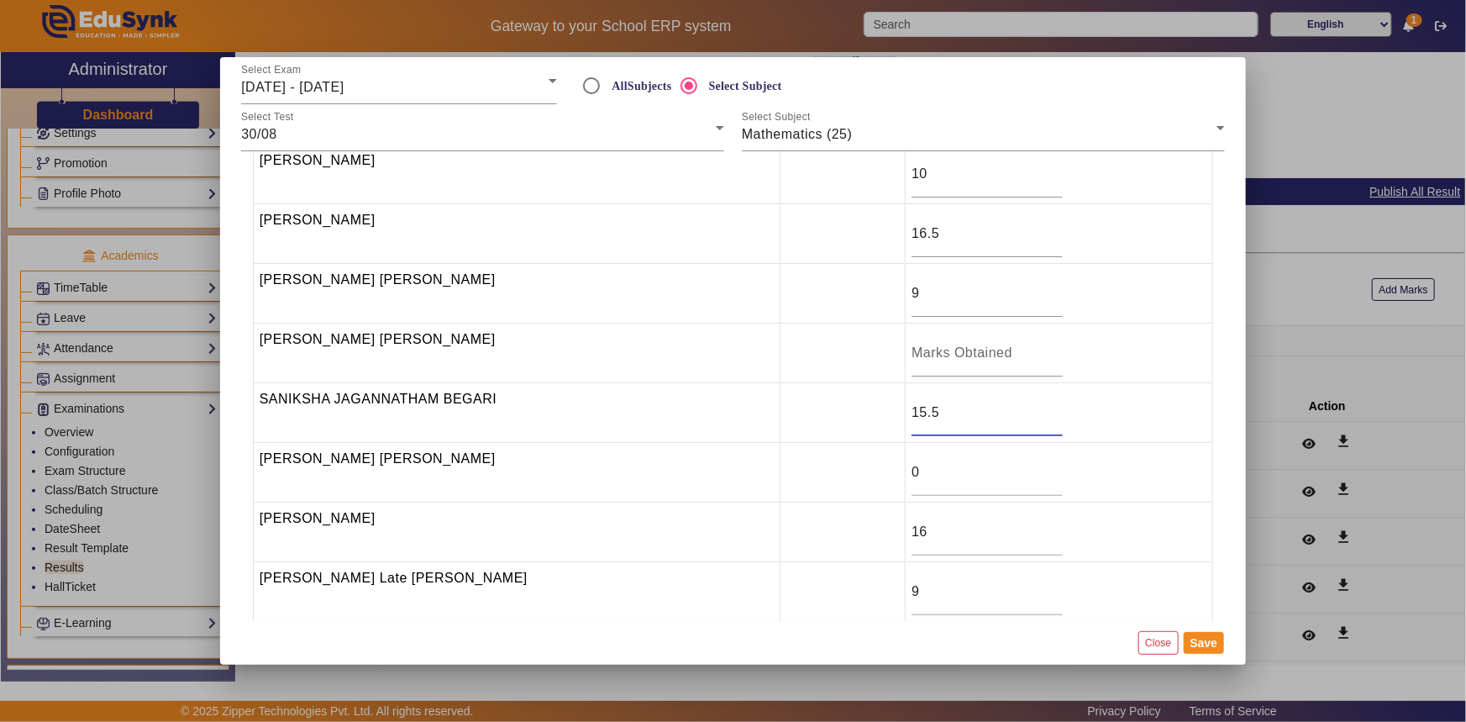
scroll to position [0, 0]
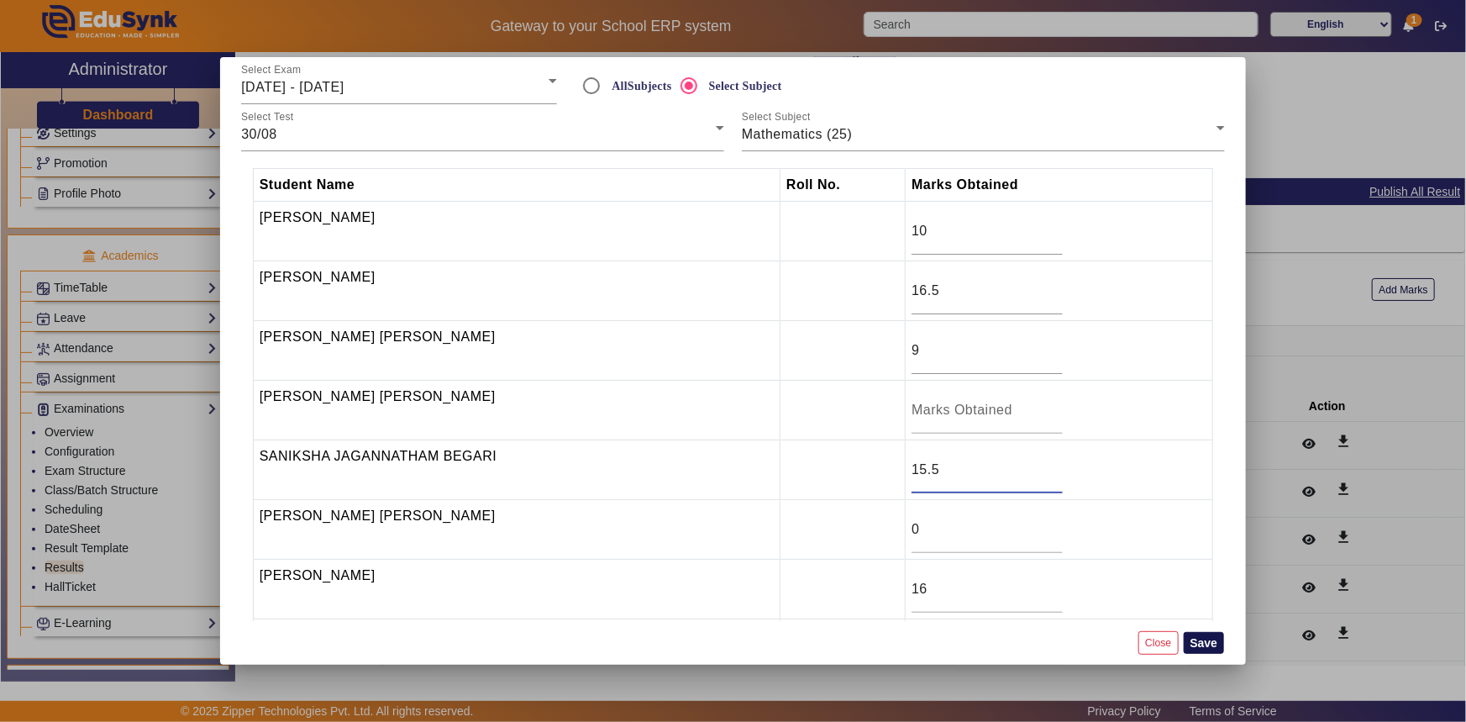
type input "15.5"
click at [1209, 639] on button "Save" at bounding box center [1204, 643] width 41 height 22
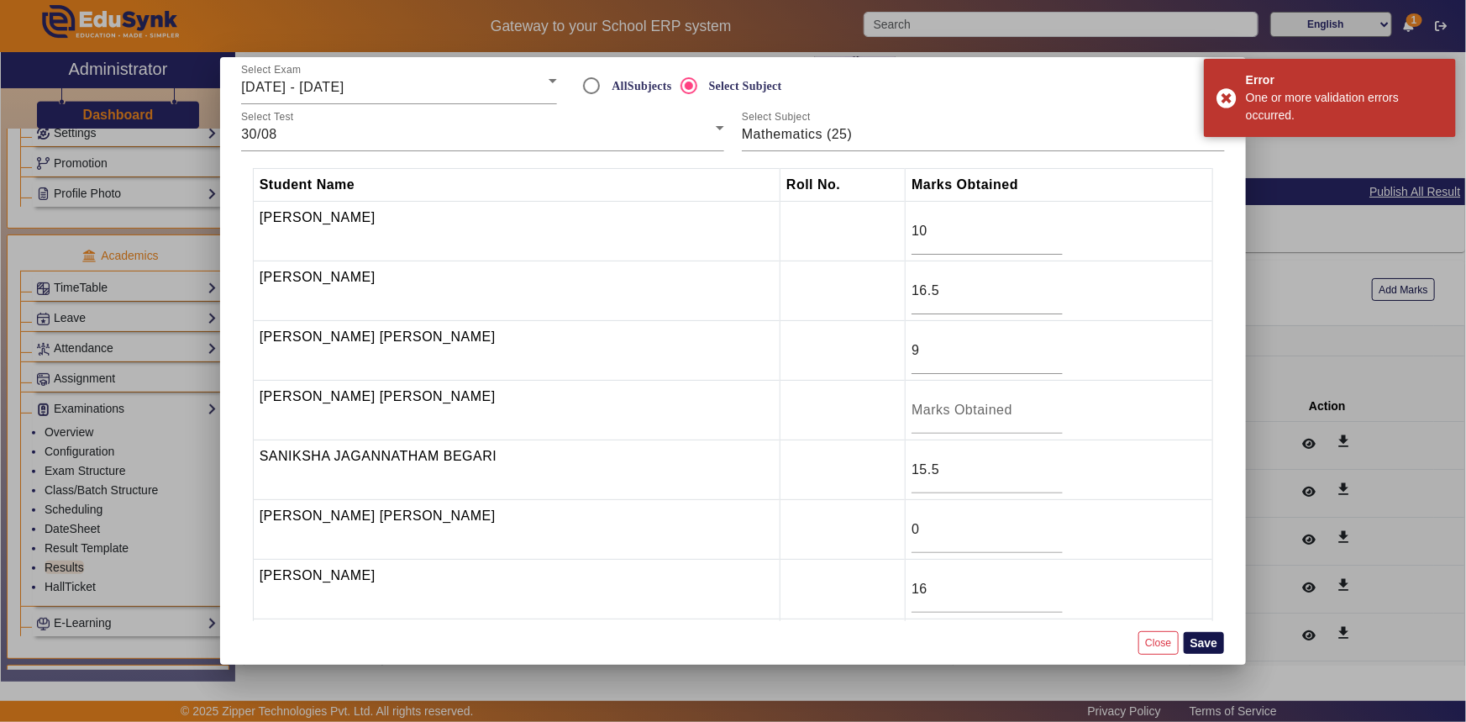
click at [1202, 638] on button "Save" at bounding box center [1204, 643] width 41 height 22
click at [1164, 639] on button "Close" at bounding box center [1158, 642] width 39 height 23
